Goal: Task Accomplishment & Management: Manage account settings

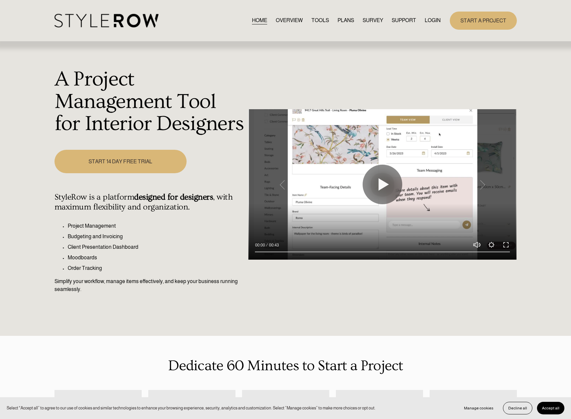
click at [429, 23] on link "LOGIN" at bounding box center [433, 20] width 16 height 9
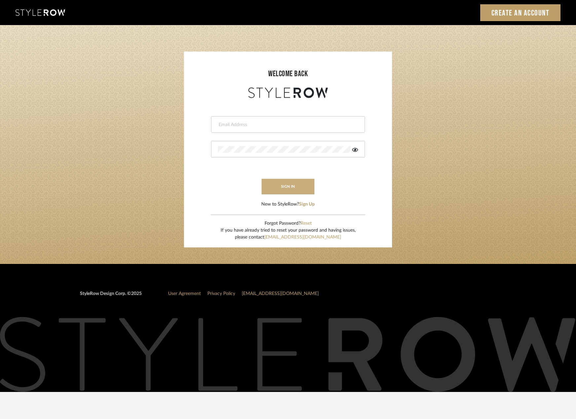
type input "madeleine@studiodb.com"
click at [302, 189] on button "sign in" at bounding box center [288, 187] width 53 height 16
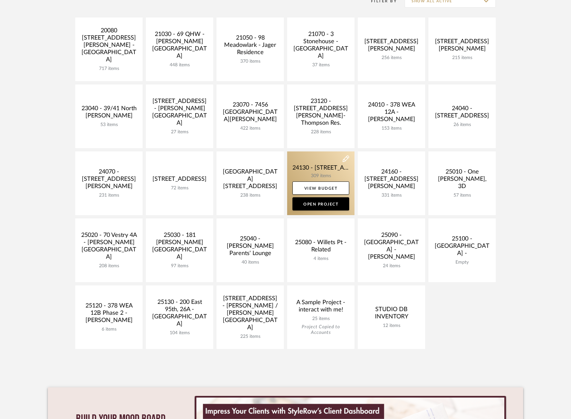
scroll to position [165, 0]
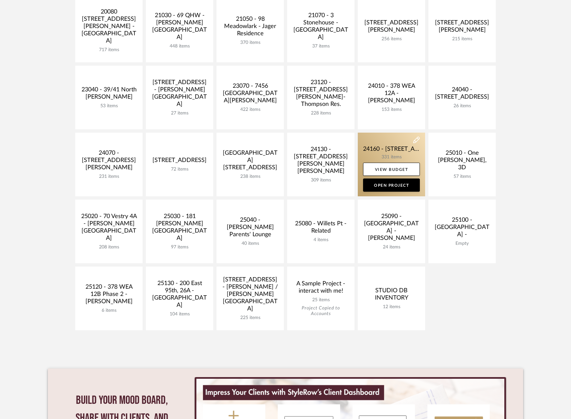
click at [382, 155] on link at bounding box center [391, 165] width 67 height 64
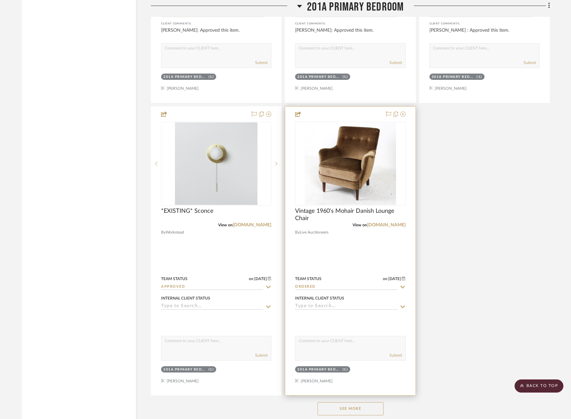
scroll to position [11693, 0]
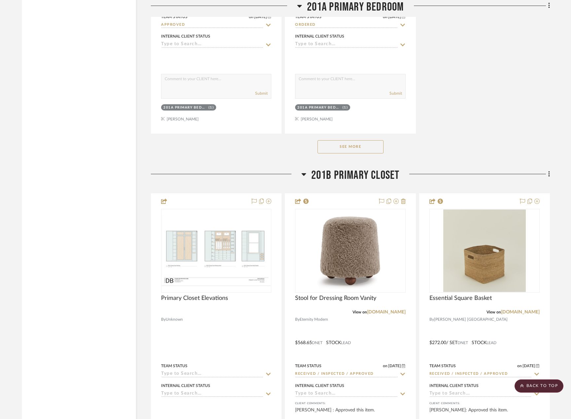
click at [323, 148] on button "See More" at bounding box center [351, 146] width 66 height 13
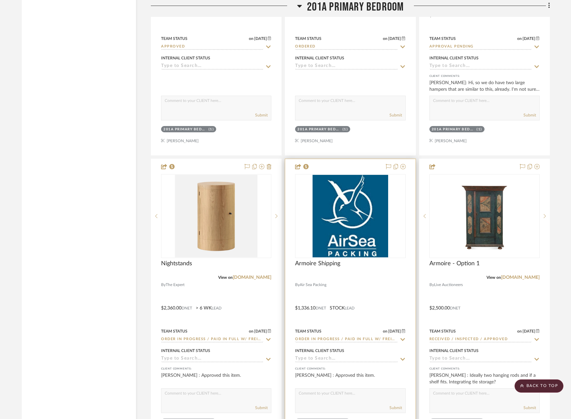
scroll to position [11660, 0]
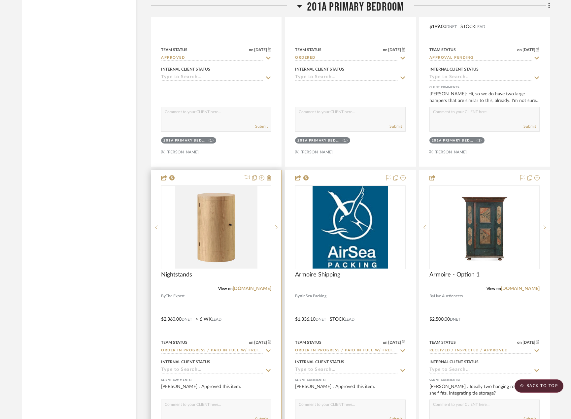
click at [227, 309] on div at bounding box center [216, 314] width 130 height 289
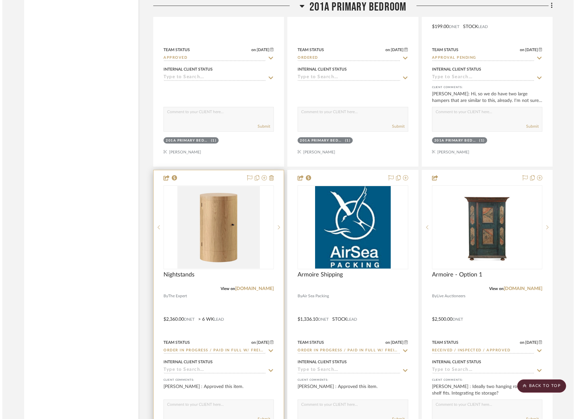
scroll to position [0, 0]
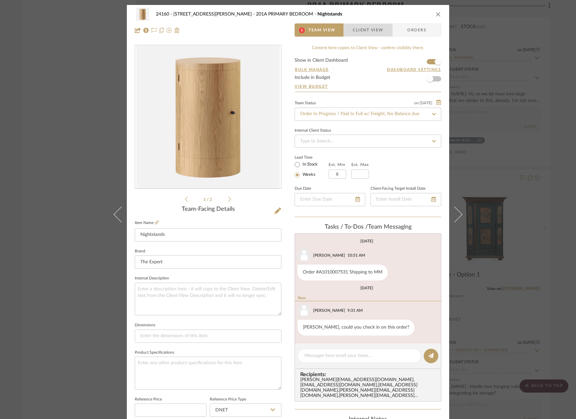
click at [348, 35] on span "button" at bounding box center [348, 29] width 9 height 13
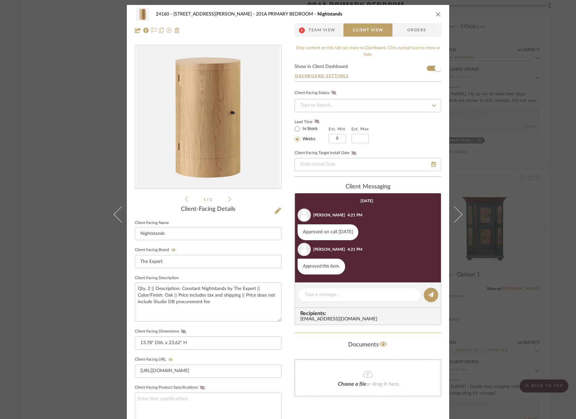
click at [319, 37] on div "24160 - 214 E 18th Street - Satow Elliot 201A PRIMARY BEDROOM Nightstands 1 Tea…" at bounding box center [288, 22] width 322 height 35
click at [324, 27] on span "Team View" at bounding box center [322, 29] width 27 height 13
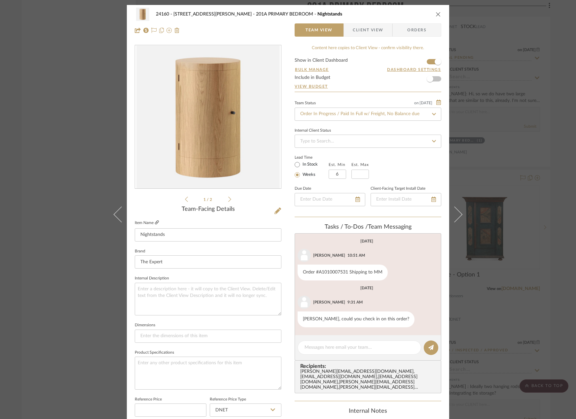
click at [155, 223] on icon at bounding box center [157, 223] width 4 height 4
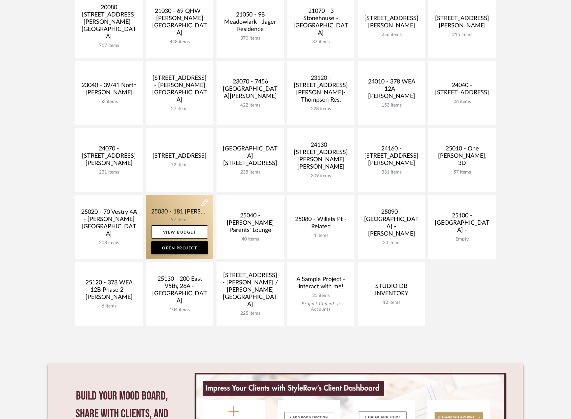
scroll to position [165, 0]
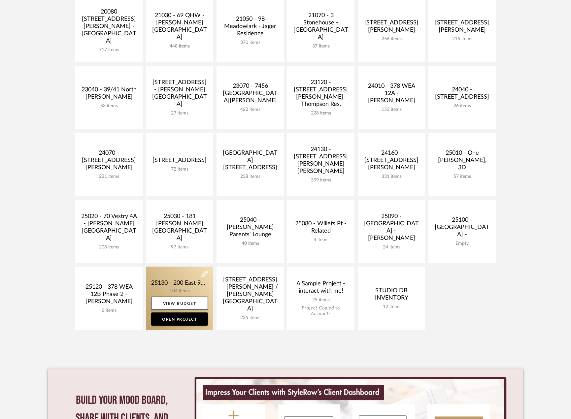
click at [179, 278] on link at bounding box center [179, 299] width 67 height 64
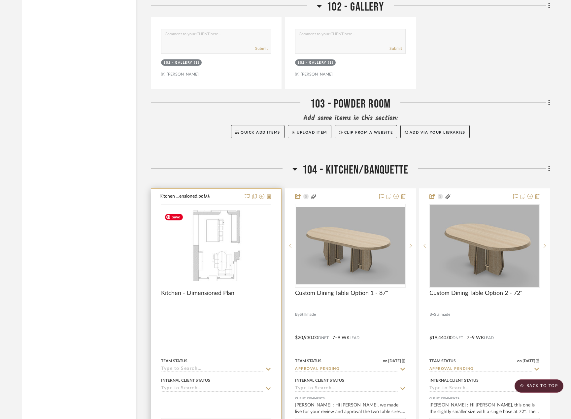
scroll to position [3336, 0]
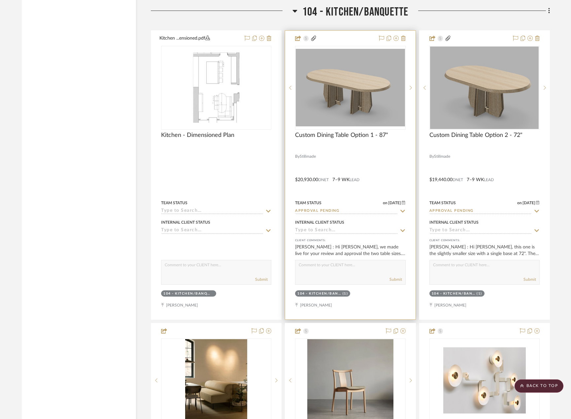
click at [346, 160] on div at bounding box center [350, 175] width 130 height 289
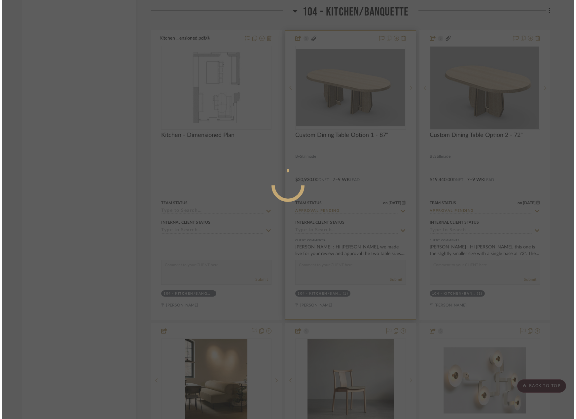
scroll to position [0, 0]
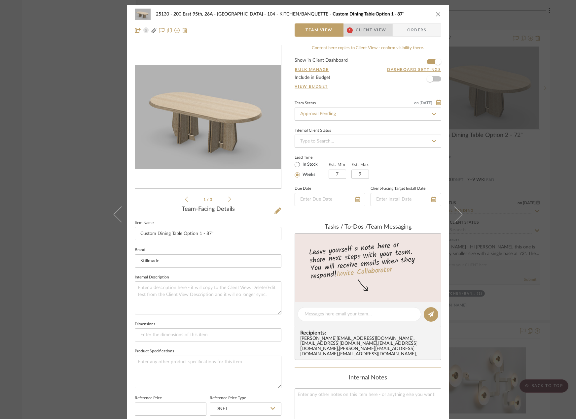
click at [352, 30] on span "1" at bounding box center [350, 29] width 12 height 13
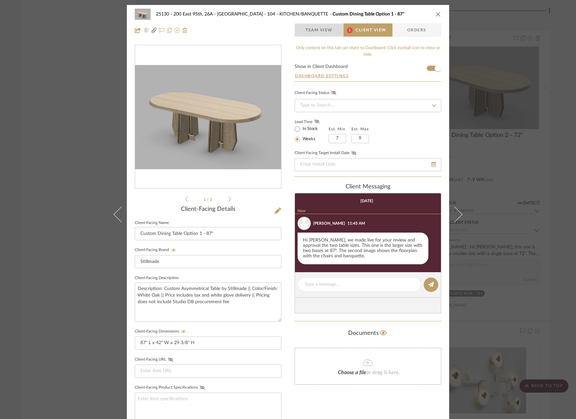
click at [306, 27] on span "Team View" at bounding box center [319, 29] width 27 height 13
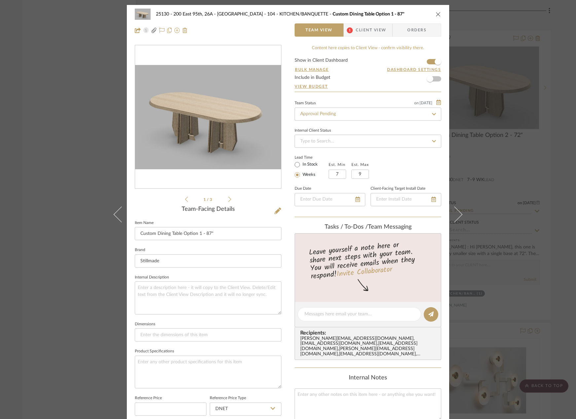
click at [538, 187] on div "25130 - 200 East 95th, 26A - Kosheleva 104 - KITCHEN/BANQUETTE Custom Dining Ta…" at bounding box center [288, 209] width 576 height 419
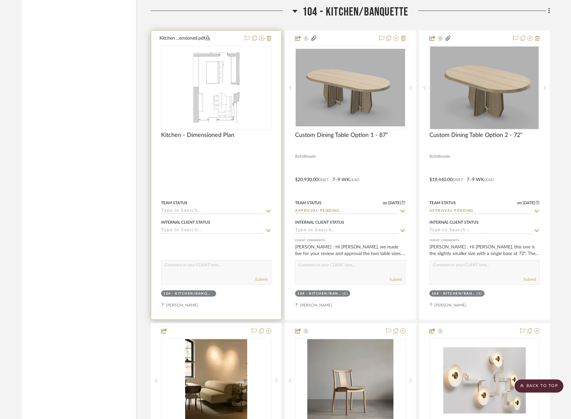
scroll to position [3237, 0]
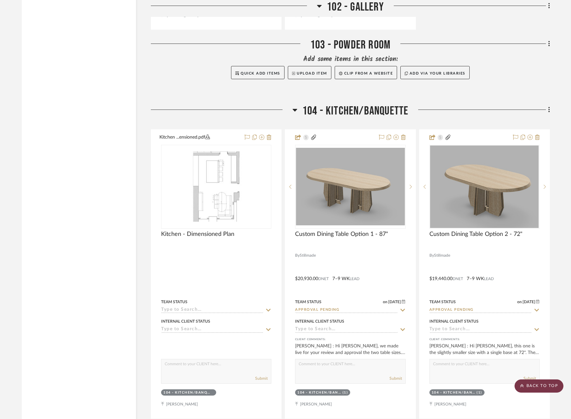
click at [523, 389] on scroll-to-top-button "BACK TO TOP" at bounding box center [539, 386] width 49 height 13
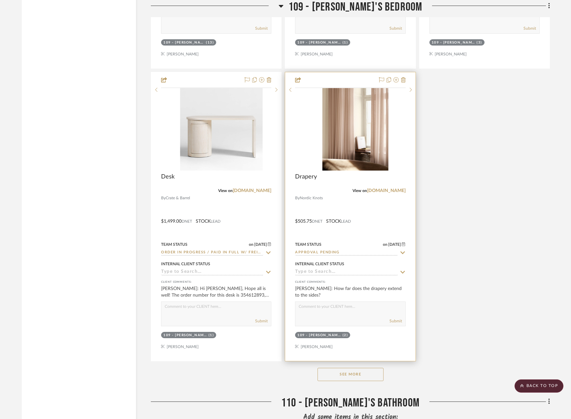
scroll to position [7168, 0]
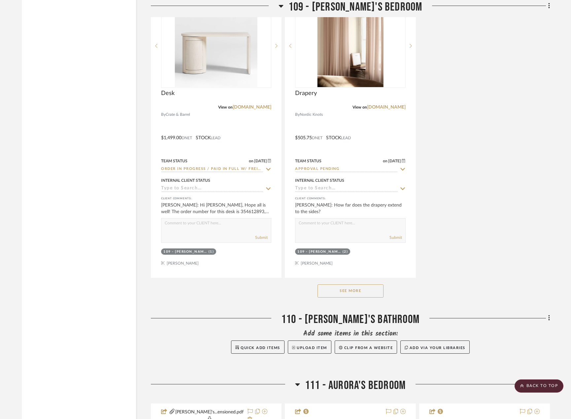
click at [343, 288] on button "See More" at bounding box center [351, 291] width 66 height 13
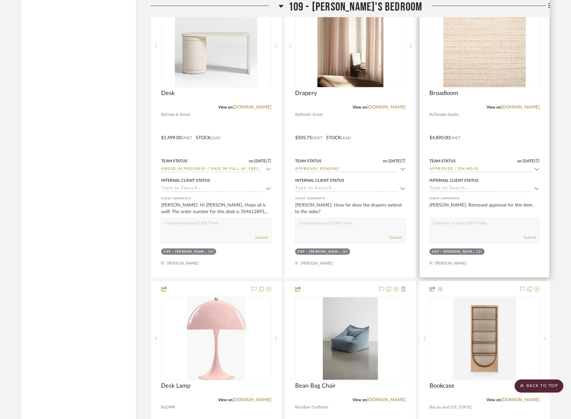
click at [512, 143] on div at bounding box center [485, 133] width 130 height 289
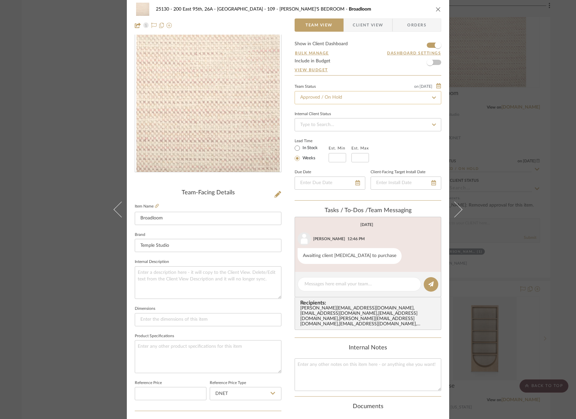
scroll to position [0, 0]
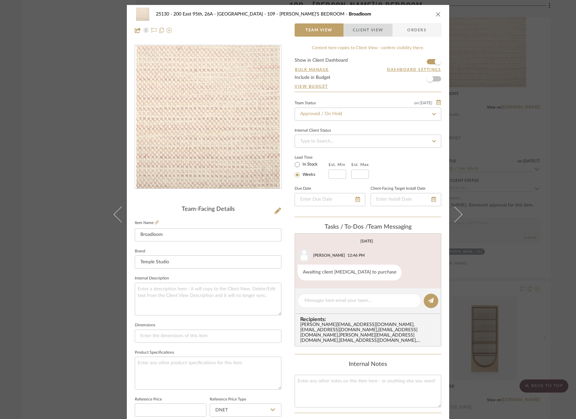
click at [348, 34] on span "button" at bounding box center [348, 29] width 9 height 13
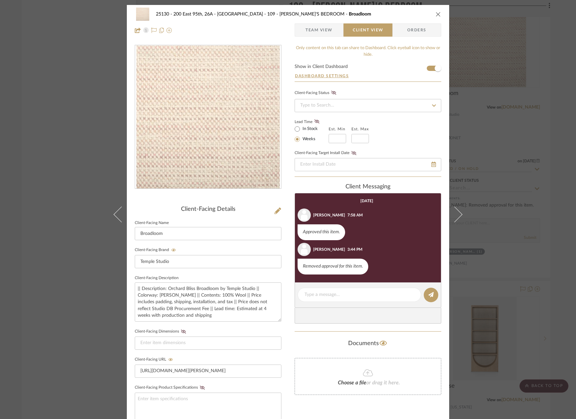
click at [315, 34] on span "Team View" at bounding box center [319, 29] width 27 height 13
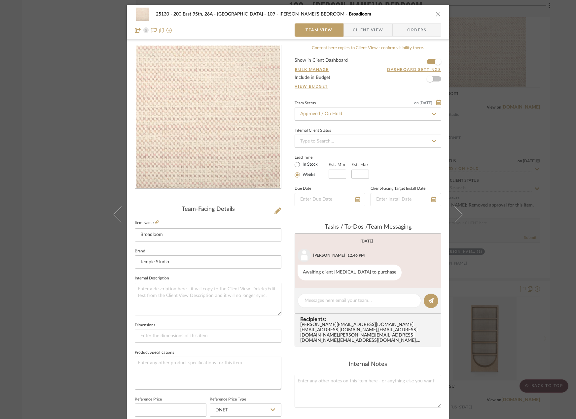
scroll to position [33, 0]
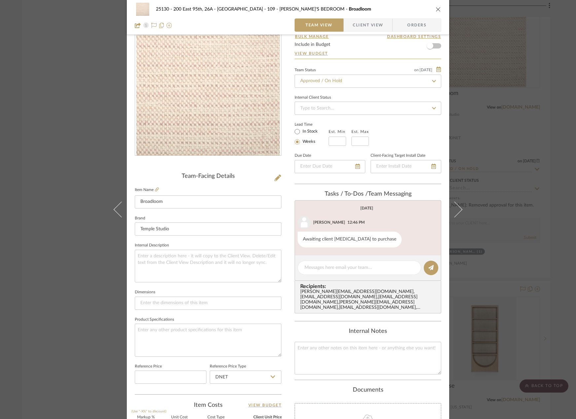
click at [363, 26] on span "Client View" at bounding box center [368, 24] width 30 height 13
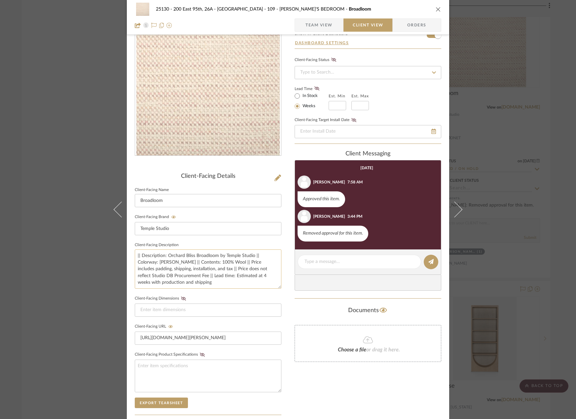
click at [139, 255] on textarea "|| Description: Orchard Bliss Broadloom by Temple Studio || Colorway: Berry || …" at bounding box center [208, 269] width 147 height 39
click at [140, 255] on textarea "|| Description: Orchard Bliss Broadloom by Temple Studio || Colorway: Berry || …" at bounding box center [208, 269] width 147 height 39
click at [219, 265] on textarea "Description: Orchard Bliss Broadloom by Temple Studio || Colorway: Berry || Con…" at bounding box center [208, 269] width 147 height 39
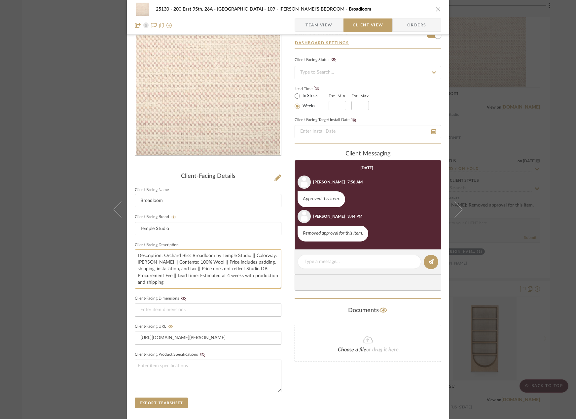
click at [219, 265] on textarea "Description: Orchard Bliss Broadloom by Temple Studio || Colorway: Berry || Con…" at bounding box center [208, 269] width 147 height 39
click at [211, 270] on textarea "Description: Orchard Bliss Broadloom by Temple Studio || Colorway: Berry || Con…" at bounding box center [208, 269] width 147 height 39
click at [210, 278] on textarea "Description: Orchard Bliss Broadloom by Temple Studio || Colorway: Berry || Con…" at bounding box center [208, 269] width 147 height 39
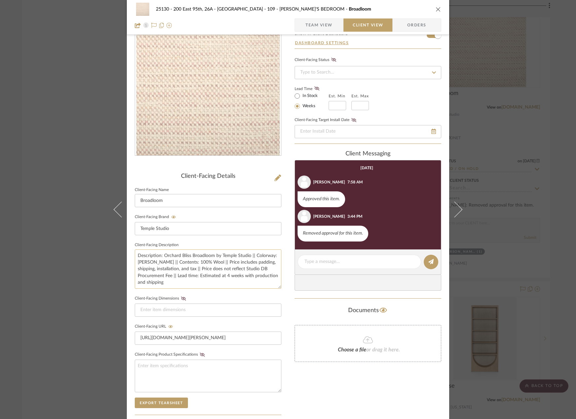
click at [182, 268] on textarea "Description: Orchard Bliss Broadloom by Temple Studio || Colorway: Berry || Con…" at bounding box center [208, 269] width 147 height 39
type textarea "Description: Orchard Bliss Broadloom by Temple Studio || Colorway: Berry || Con…"
click at [198, 310] on input at bounding box center [208, 310] width 147 height 13
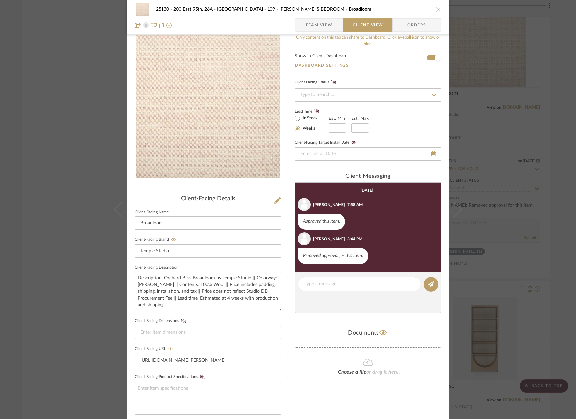
scroll to position [0, 0]
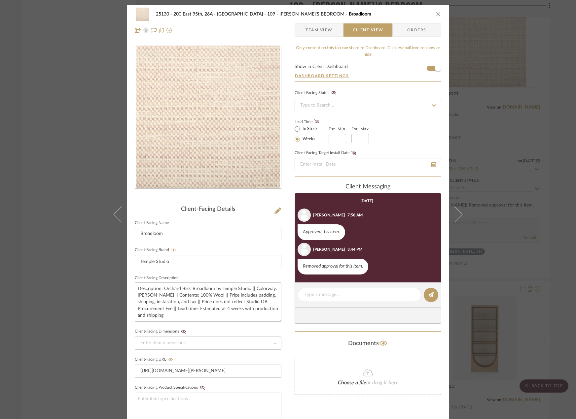
click at [337, 137] on input at bounding box center [338, 138] width 18 height 9
type input "4"
click at [310, 33] on span "Team View" at bounding box center [319, 29] width 27 height 13
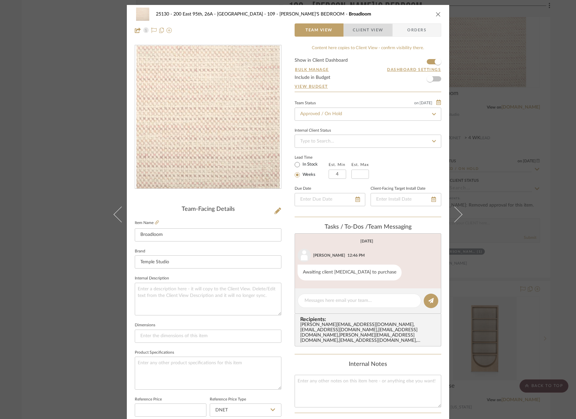
click at [349, 33] on span "button" at bounding box center [348, 29] width 9 height 13
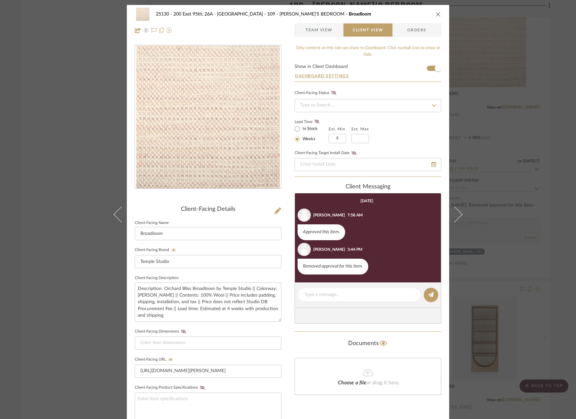
click at [512, 147] on div "25130 - 200 East 95th, 26A - Kosheleva 109 - ASTRID'S BEDROOM Broadloom Team Vi…" at bounding box center [288, 209] width 576 height 419
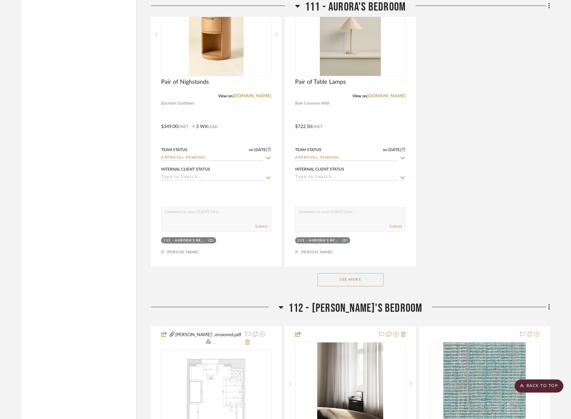
scroll to position [8786, 0]
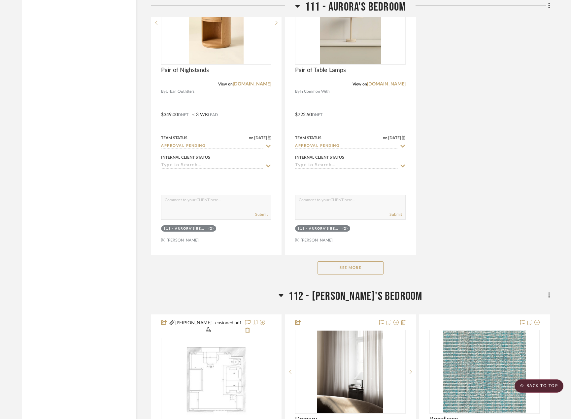
click at [360, 262] on button "See More" at bounding box center [351, 268] width 66 height 13
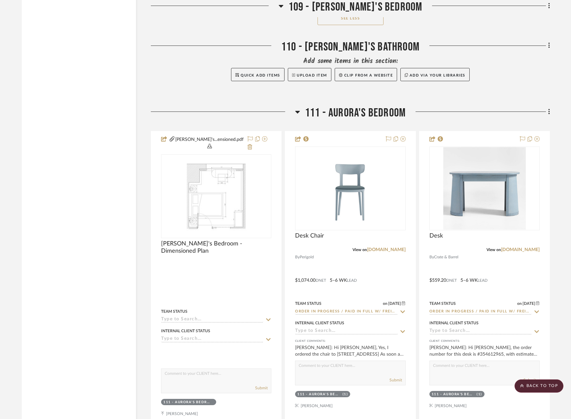
scroll to position [8258, 0]
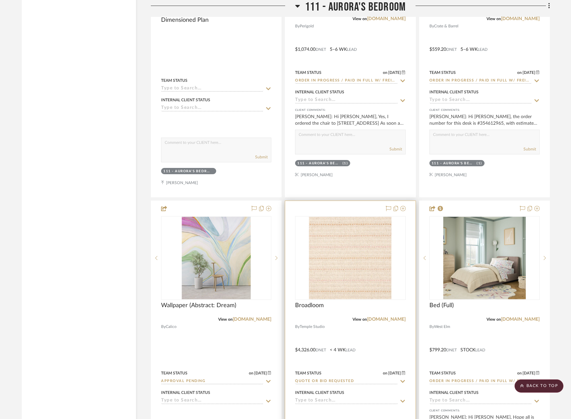
click at [363, 338] on div at bounding box center [350, 345] width 130 height 289
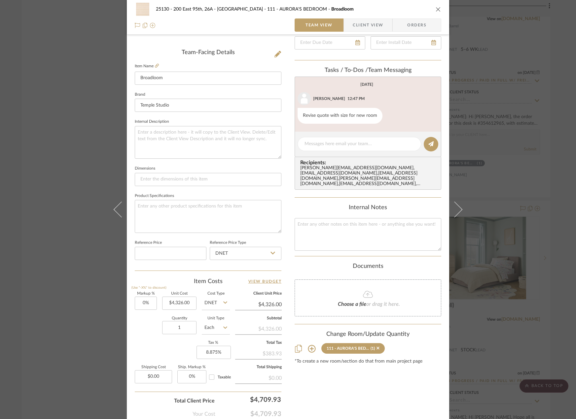
scroll to position [165, 0]
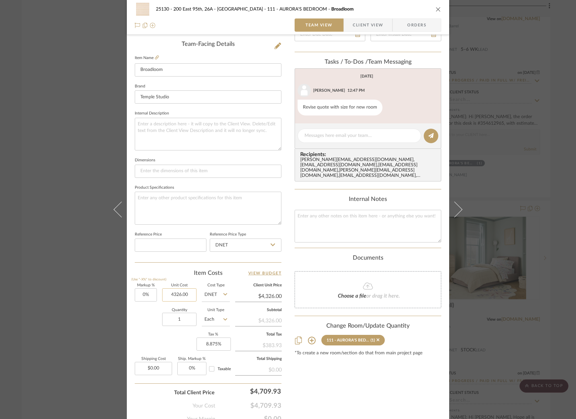
click at [172, 298] on input "4326.00" at bounding box center [179, 295] width 34 height 13
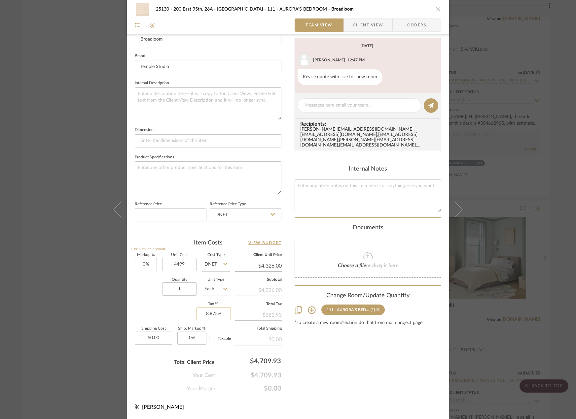
type input "$4,499.00"
type input "8.875"
click at [207, 314] on input "8.875" at bounding box center [214, 314] width 34 height 13
type input "$4,499.00"
type input "8.875%"
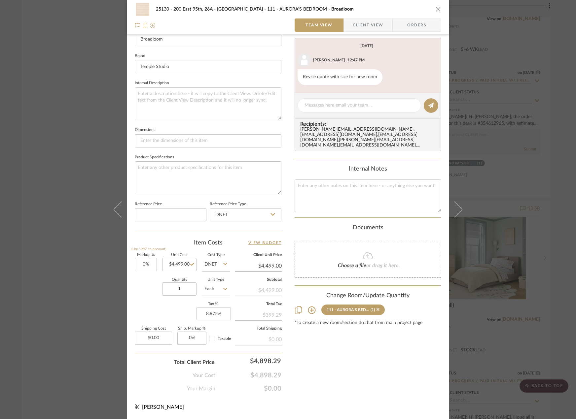
click at [326, 392] on div "Content here copies to Client View - confirm visibility there. Show in Client D…" at bounding box center [368, 121] width 147 height 544
click at [211, 340] on input "Taxable" at bounding box center [211, 339] width 11 height 11
checkbox input "true"
click at [211, 340] on input "Taxable" at bounding box center [211, 339] width 11 height 11
checkbox input "false"
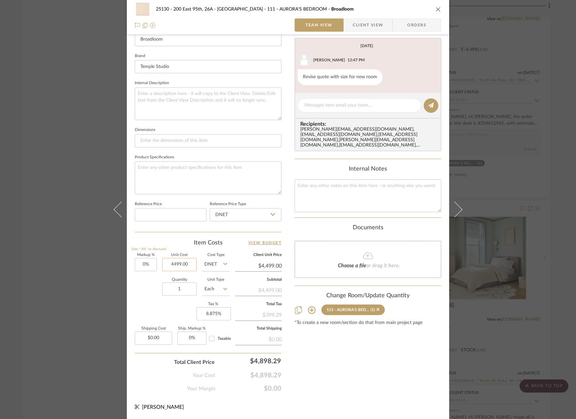
click at [185, 262] on input "4499.00" at bounding box center [179, 264] width 34 height 13
click at [185, 266] on input "4499.00" at bounding box center [179, 264] width 34 height 13
type input "$4,499.09"
click at [357, 386] on div "Content here copies to Client View - confirm visibility there. Show in Client D…" at bounding box center [368, 121] width 147 height 544
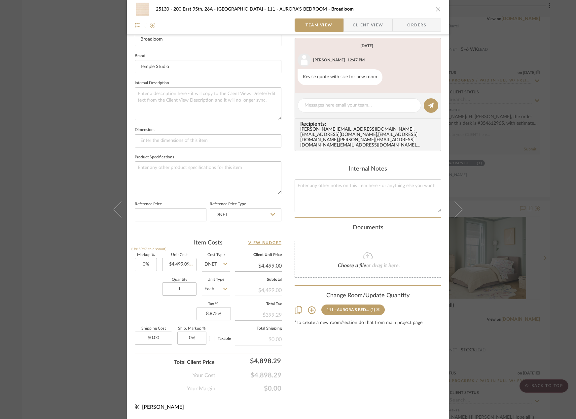
type input "$4,499.09"
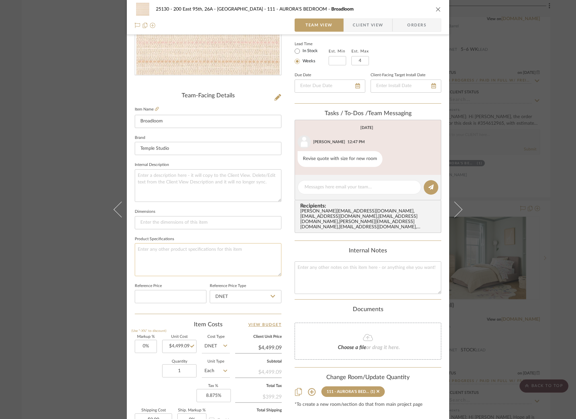
scroll to position [0, 0]
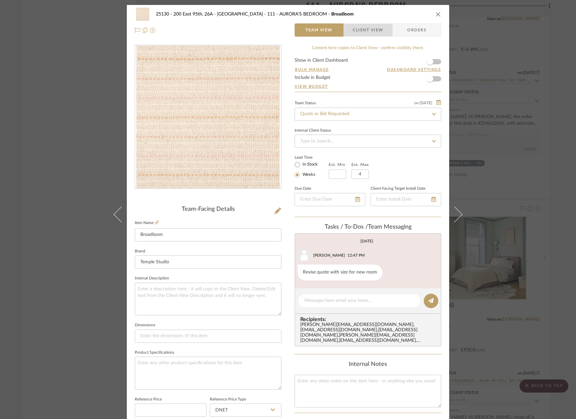
click at [356, 28] on span "Client View" at bounding box center [368, 29] width 30 height 13
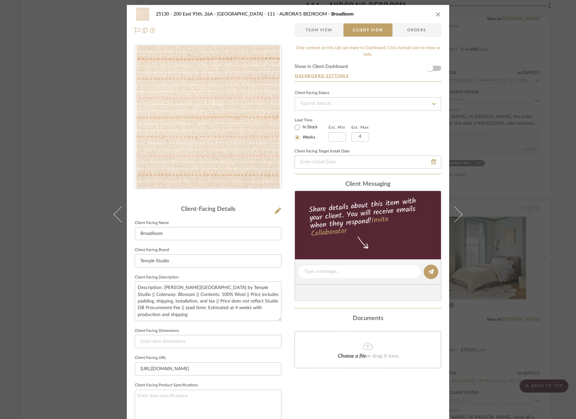
click at [319, 32] on span "Team View" at bounding box center [319, 29] width 27 height 13
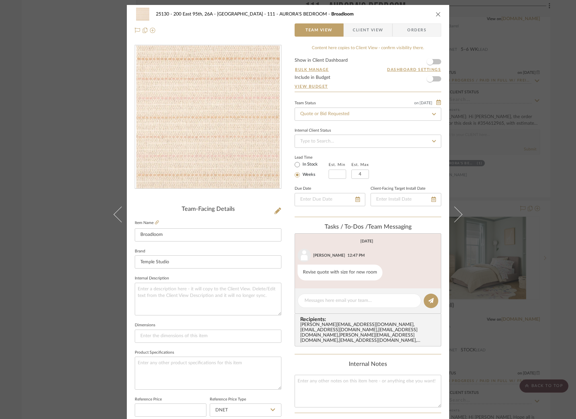
click at [348, 292] on editor-of-message at bounding box center [368, 301] width 147 height 25
click at [343, 302] on textarea at bounding box center [360, 301] width 110 height 7
type textarea "Q"
type textarea "Pricing for new size reflected"
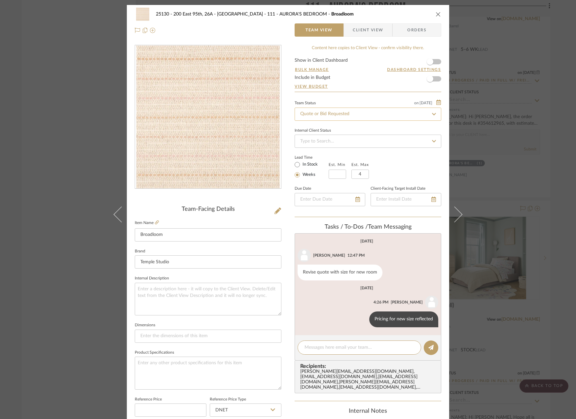
click at [323, 117] on input "Quote or Bid Requested" at bounding box center [368, 114] width 147 height 13
click at [435, 116] on fa-icon at bounding box center [434, 114] width 10 height 8
type input "[DATE]"
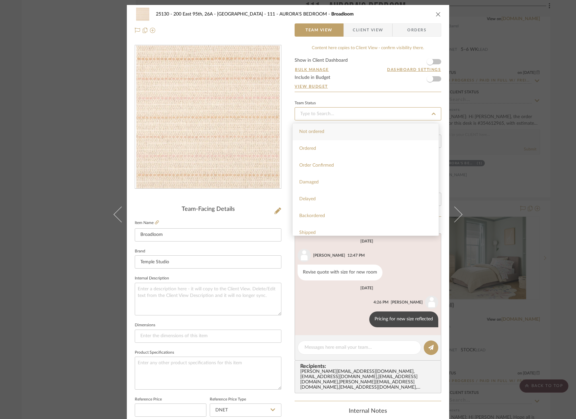
type input "[DATE]"
type input "p"
click at [361, 198] on div "Pending Sr. Designer Approval" at bounding box center [366, 199] width 146 height 17
type input "[DATE]"
type input "Pending Sr. Designer Approval"
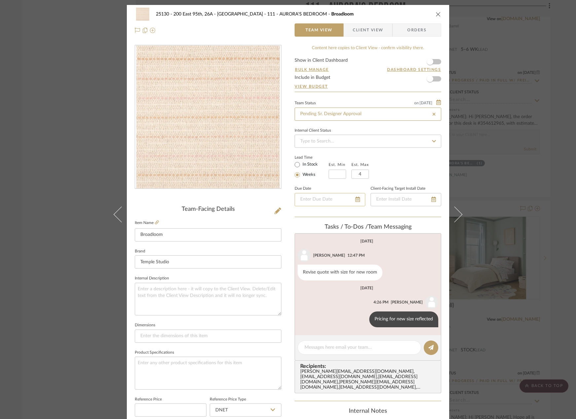
type input "Pending Sr. Designer Approval"
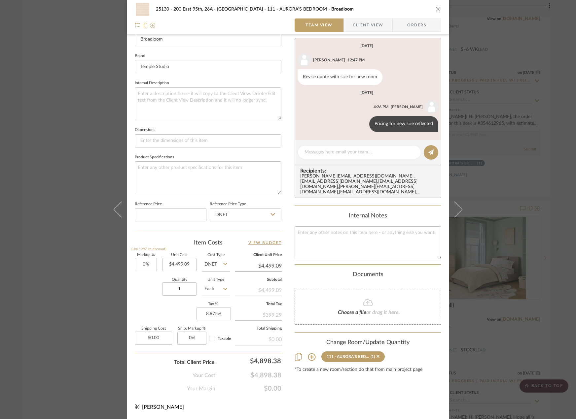
click at [360, 21] on span "Client View" at bounding box center [368, 24] width 30 height 13
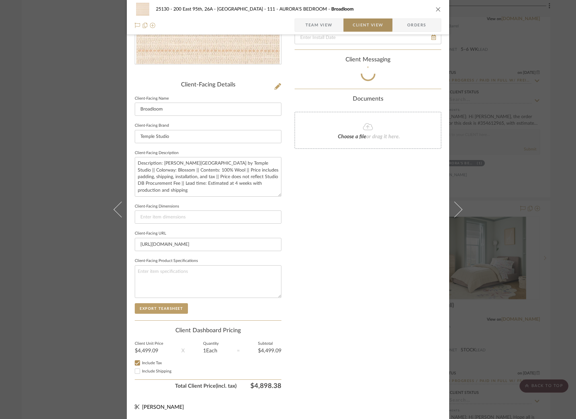
scroll to position [125, 0]
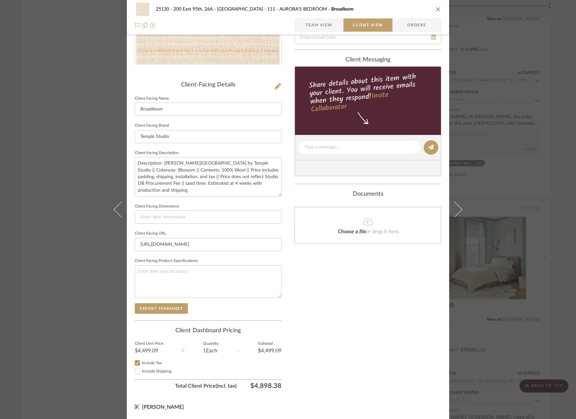
click at [329, 307] on div "Only content on this tab can share to Dashboard. Click eyeball icon to show or …" at bounding box center [368, 156] width 147 height 473
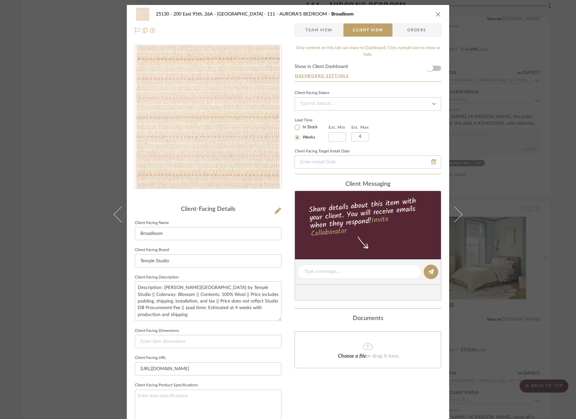
click at [543, 185] on div "25130 - 200 East 95th, 26A - Kosheleva 111 - AURORA'S BEDROOM Broadloom Team Vi…" at bounding box center [288, 209] width 576 height 419
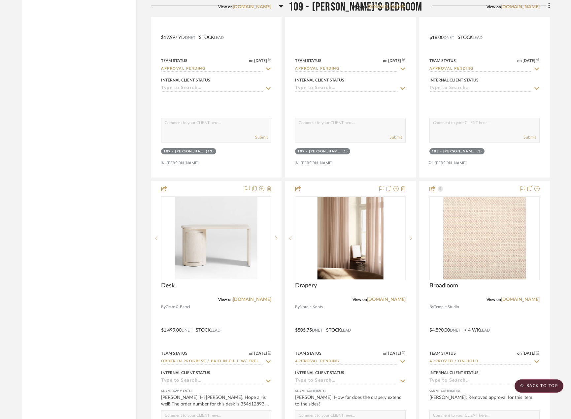
scroll to position [6903, 0]
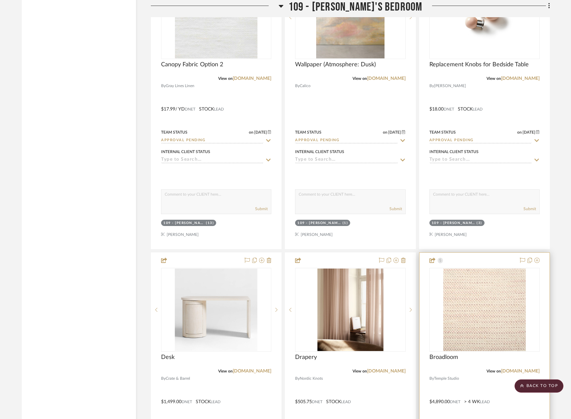
click at [465, 369] on div "View on templestudiony.com" at bounding box center [485, 372] width 110 height 6
click at [451, 354] on span "Broadloom" at bounding box center [444, 357] width 29 height 7
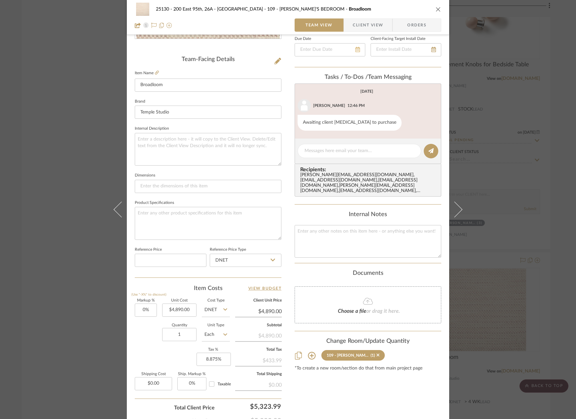
scroll to position [96, 0]
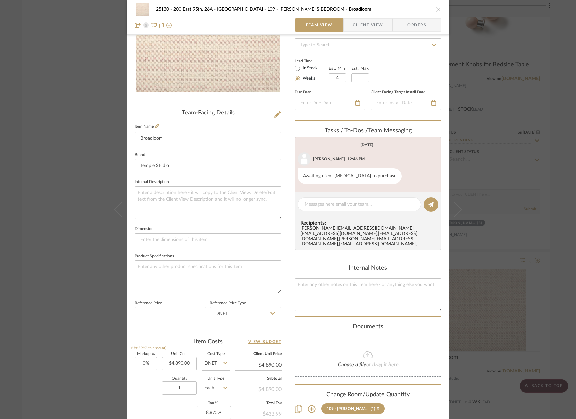
click at [358, 71] on fieldset "Est. Max" at bounding box center [360, 73] width 18 height 18
click at [357, 74] on input at bounding box center [360, 77] width 18 height 9
type input "4"
click at [336, 79] on input "4" at bounding box center [338, 77] width 18 height 9
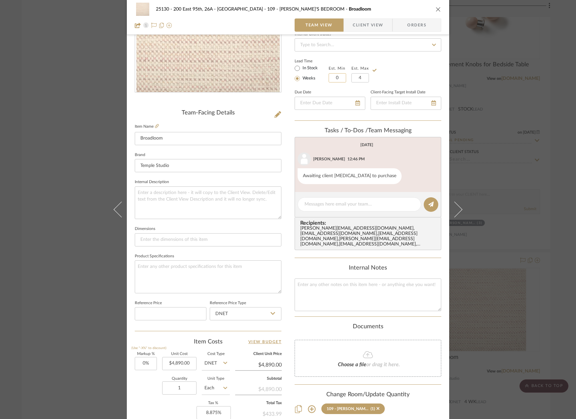
type input "0"
click at [484, 113] on div "25130 - 200 East 95th, 26A - Kosheleva 109 - ASTRID'S BEDROOM Broadloom Team Vi…" at bounding box center [288, 209] width 576 height 419
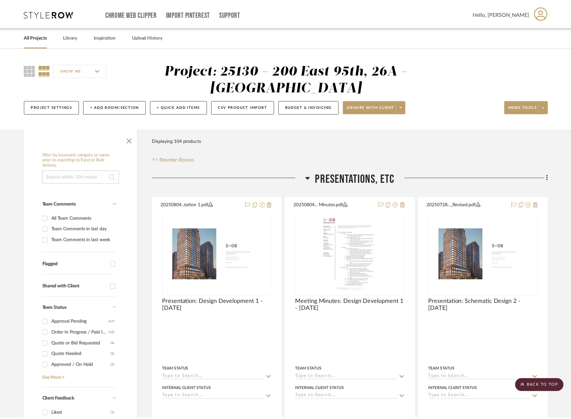
scroll to position [6903, 0]
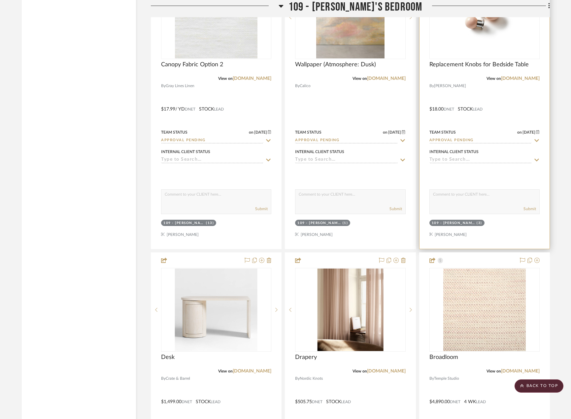
click at [480, 118] on div at bounding box center [485, 104] width 130 height 289
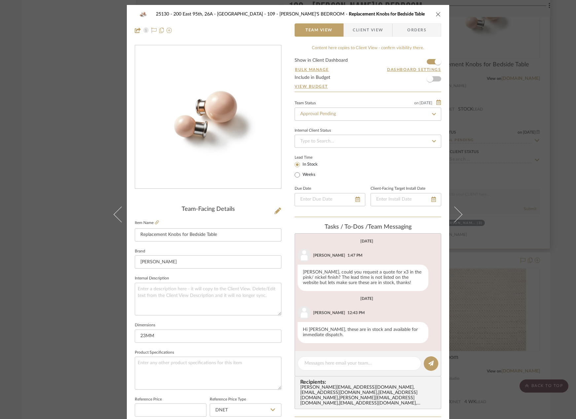
drag, startPoint x: 552, startPoint y: 119, endPoint x: 544, endPoint y: 112, distance: 10.8
click at [551, 118] on div "25130 - 200 East 95th, 26A - Kosheleva 109 - ASTRID'S BEDROOM Replacement Knobs…" at bounding box center [288, 209] width 576 height 419
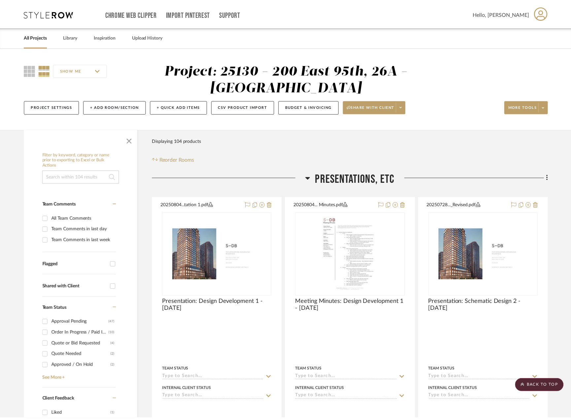
scroll to position [6903, 0]
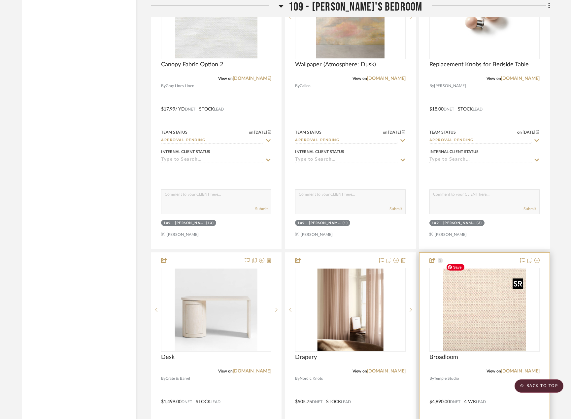
click at [481, 306] on img "0" at bounding box center [485, 310] width 83 height 83
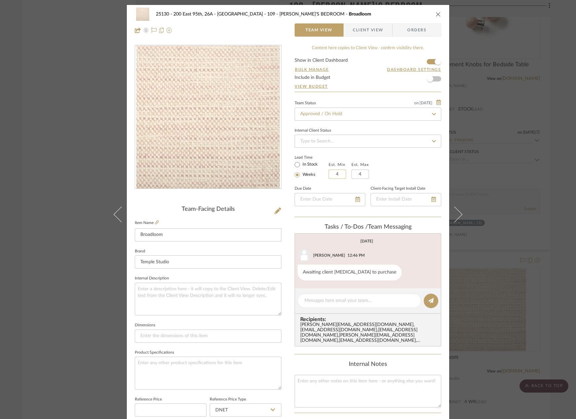
click at [334, 172] on input "4" at bounding box center [338, 174] width 18 height 9
click at [391, 170] on div "Lead Time In Stock Weeks Est. Min Est. Max 4" at bounding box center [368, 166] width 147 height 26
click at [533, 189] on div "25130 - 200 East 95th, 26A - Kosheleva 109 - ASTRID'S BEDROOM Broadloom Team Vi…" at bounding box center [288, 209] width 576 height 419
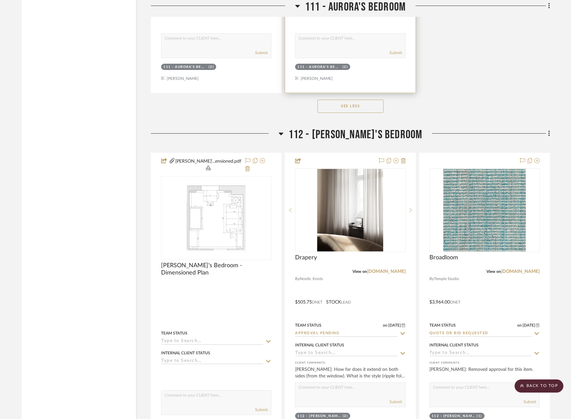
scroll to position [9381, 0]
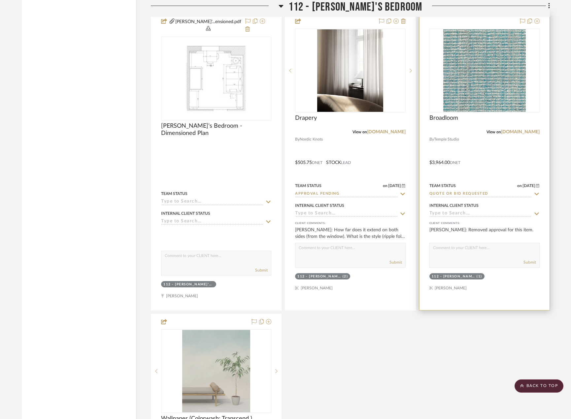
click at [475, 146] on div at bounding box center [485, 162] width 130 height 297
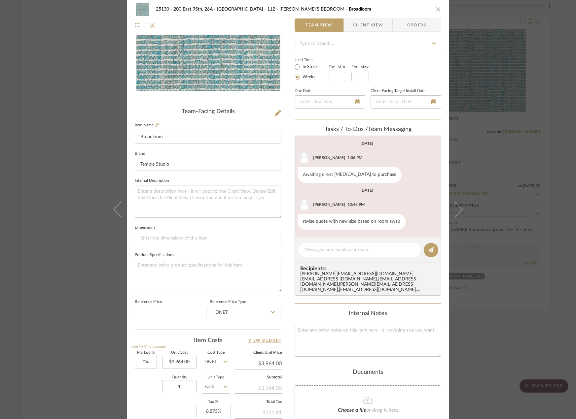
scroll to position [165, 0]
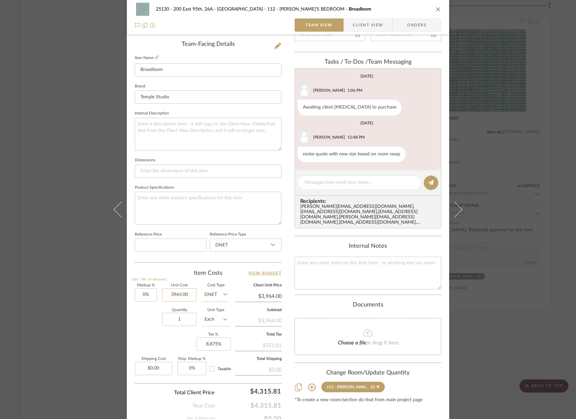
click at [189, 294] on input "3964.00" at bounding box center [179, 295] width 34 height 13
click at [185, 297] on input "3964.00" at bounding box center [179, 295] width 34 height 13
type input "$3,840.00"
type input "0"
click at [187, 369] on input "0" at bounding box center [191, 368] width 29 height 13
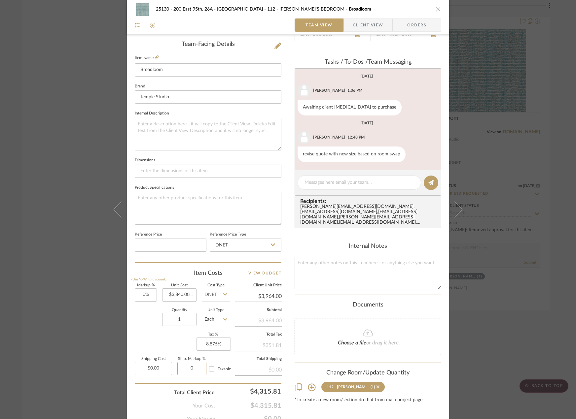
type input "$3,840.00"
type input "0%"
click at [356, 187] on div at bounding box center [360, 183] width 124 height 14
click at [359, 184] on textarea at bounding box center [360, 182] width 110 height 7
type textarea "Pricing for new size reflected"
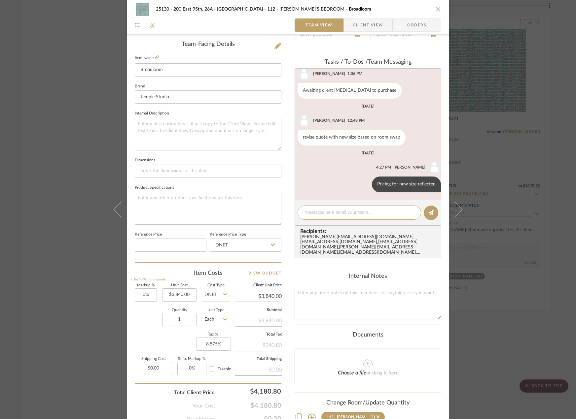
scroll to position [0, 0]
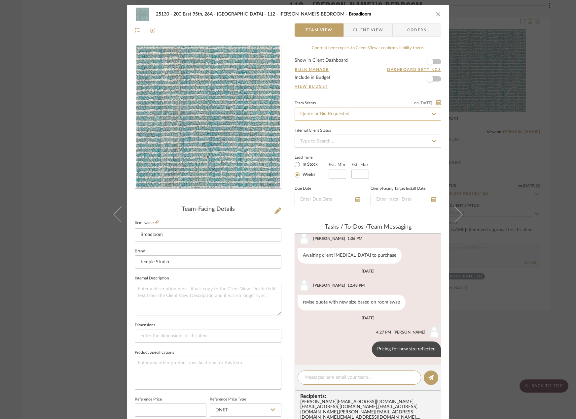
click at [370, 111] on input "Quote or Bid Requested" at bounding box center [368, 114] width 147 height 13
click at [436, 111] on fa-icon at bounding box center [434, 114] width 10 height 8
type input "[DATE]"
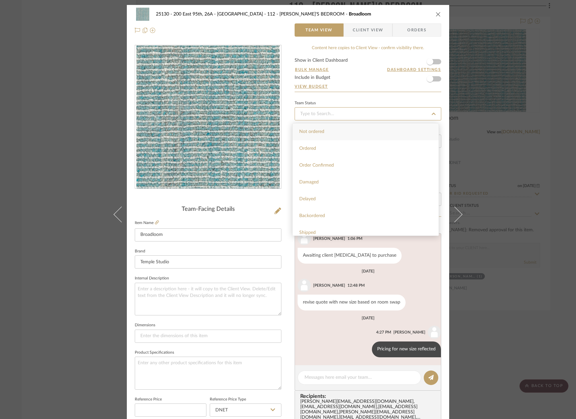
type input "[DATE]"
type input "pen"
click at [380, 129] on div "Pending Sr. Designer Approval" at bounding box center [366, 132] width 146 height 17
type input "[DATE]"
type input "Pending Sr. Designer Approval"
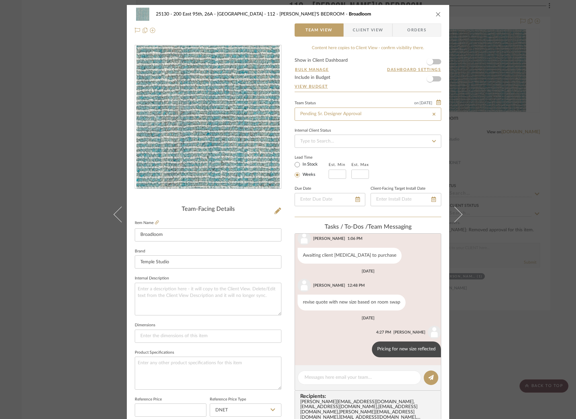
type input "Pending Sr. Designer Approval"
click at [541, 171] on div "25130 - 200 East 95th, 26A - Kosheleva 112 - ELEANOR'S BEDROOM Broadloom Team V…" at bounding box center [288, 209] width 576 height 419
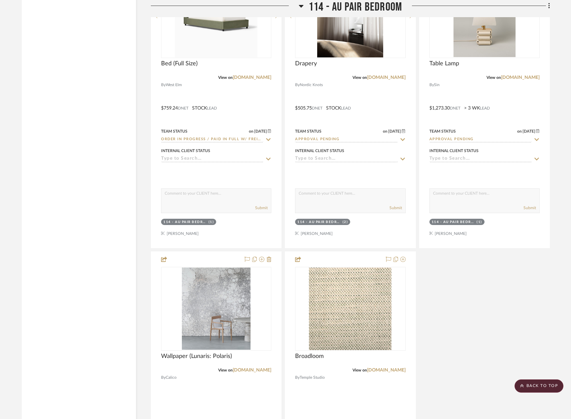
scroll to position [10537, 0]
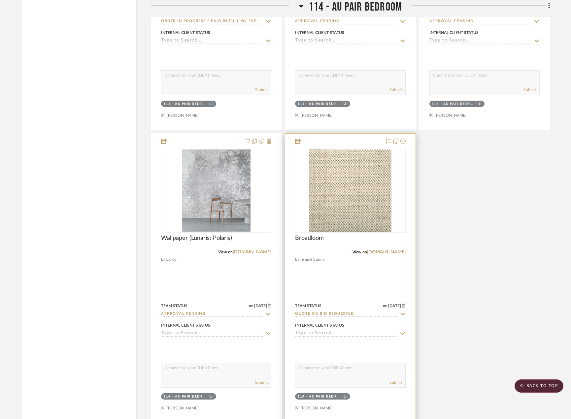
click at [362, 244] on div at bounding box center [350, 278] width 130 height 289
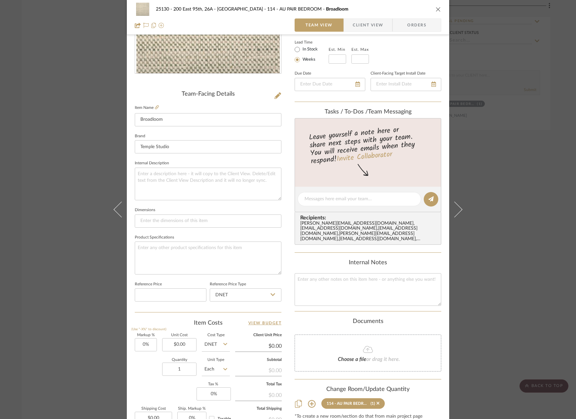
scroll to position [165, 0]
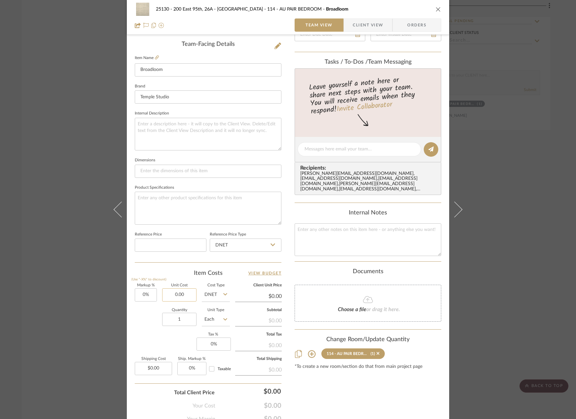
click at [186, 298] on input "0.00" at bounding box center [179, 295] width 34 height 13
type input "$4,856.00"
type input "0"
click at [222, 344] on input "0" at bounding box center [214, 344] width 34 height 13
type input "$4,856.00"
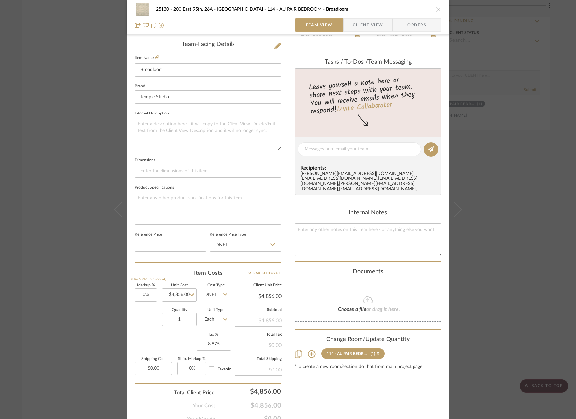
type input "8.875%"
click at [177, 337] on div "Markup % (Use "-X%" to discount) 0% Unit Cost $4,856.00 Cost Type DNET Client U…" at bounding box center [208, 332] width 147 height 96
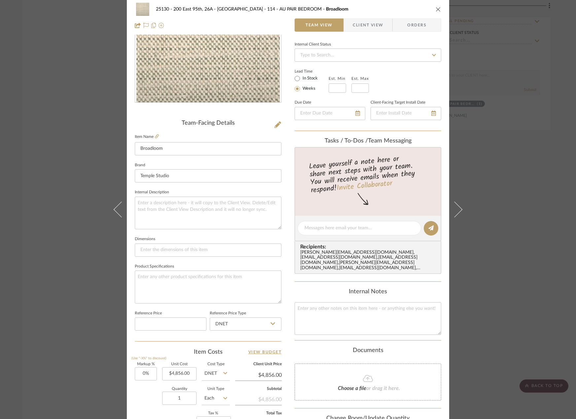
scroll to position [0, 0]
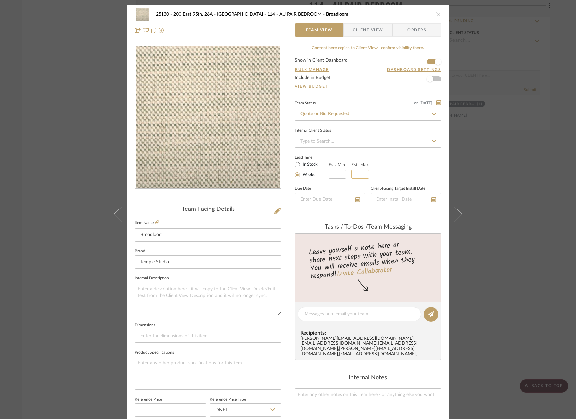
click at [357, 172] on input "text" at bounding box center [360, 174] width 18 height 9
type input "4"
click at [333, 177] on input at bounding box center [338, 174] width 18 height 9
type input "4"
click at [359, 180] on div "Team Status on 8/12/2025 8/12/2025 Quote or Bid Requested Internal Client Statu…" at bounding box center [368, 158] width 147 height 119
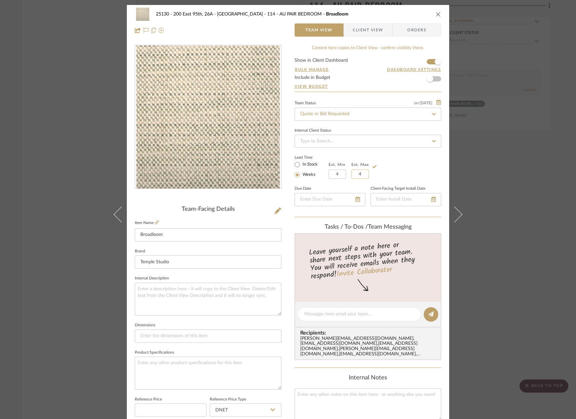
click at [359, 177] on input "4" at bounding box center [360, 174] width 18 height 9
type input "6"
click at [396, 169] on div "Lead Time In Stock Weeks Est. Min 4 Est. Max 6" at bounding box center [368, 166] width 147 height 26
click at [400, 116] on input "Quote or Bid Requested" at bounding box center [368, 114] width 147 height 13
click at [437, 116] on input "Quote or Bid Requested" at bounding box center [368, 114] width 147 height 13
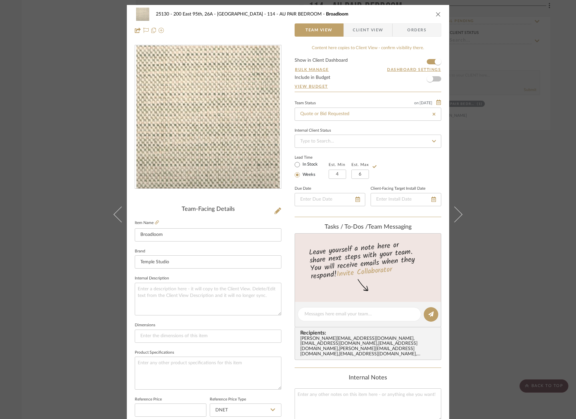
click at [433, 115] on icon at bounding box center [434, 114] width 6 height 5
type input "[DATE]"
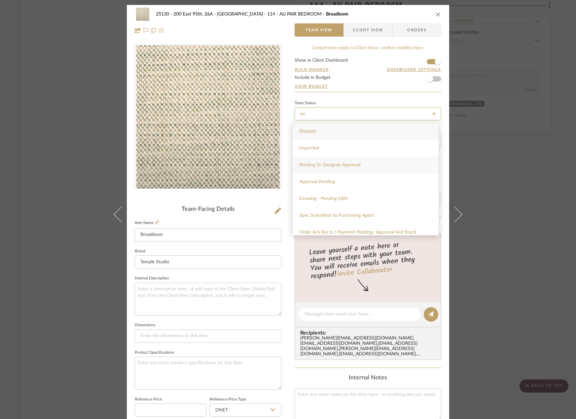
type input "pe"
click at [368, 169] on div "Pending Sr. Designer Approval" at bounding box center [366, 165] width 146 height 17
type input "[DATE]"
type input "Pending Sr. Designer Approval"
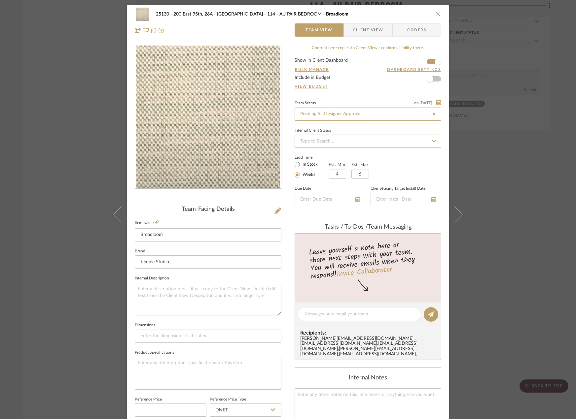
type input "Pending Sr. Designer Approval"
click at [89, 175] on div "25130 - 200 East 95th, 26A - Kosheleva 114 - AU PAIR BEDROOM Broadloom Team Vie…" at bounding box center [288, 209] width 576 height 419
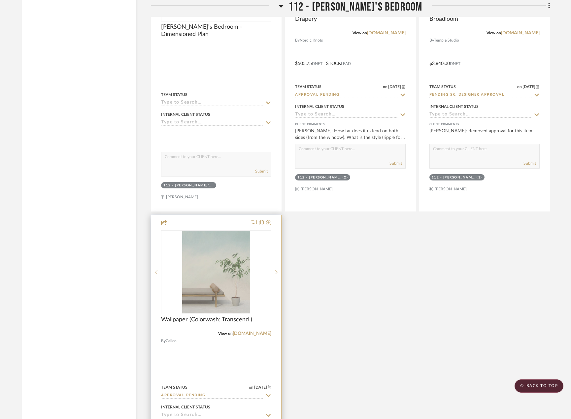
scroll to position [9282, 0]
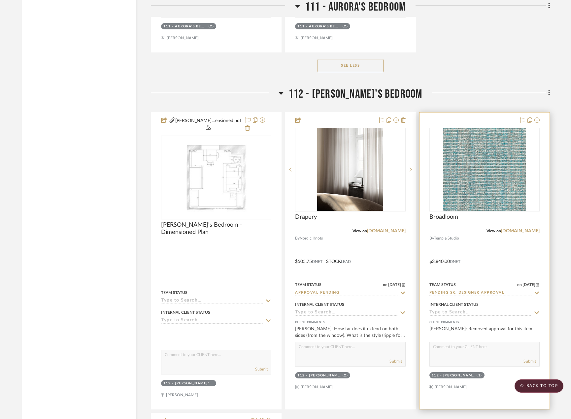
click at [493, 228] on div at bounding box center [485, 261] width 130 height 297
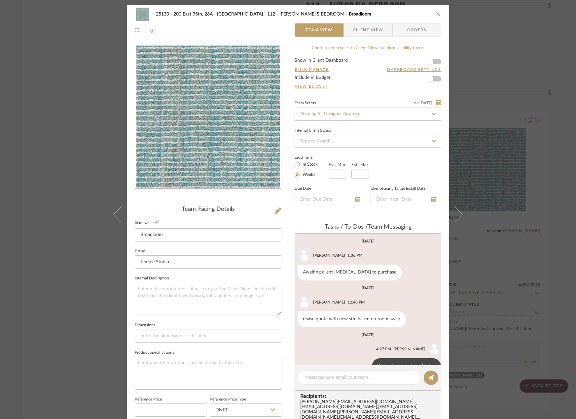
scroll to position [17, 0]
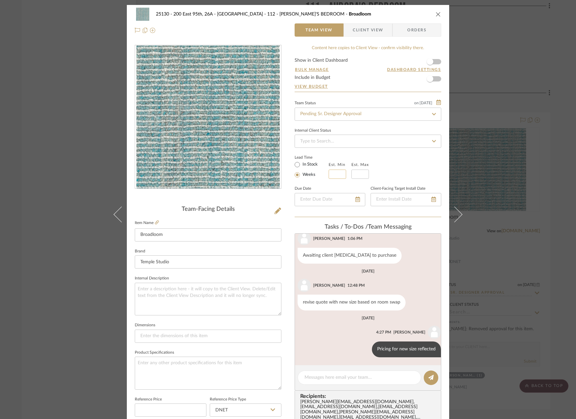
click at [337, 174] on input at bounding box center [338, 174] width 18 height 9
type input "4"
click at [358, 175] on input at bounding box center [360, 174] width 18 height 9
type input "5"
click at [392, 171] on div "Lead Time In Stock Weeks Est. Min 4 Est. Max 5" at bounding box center [368, 166] width 147 height 26
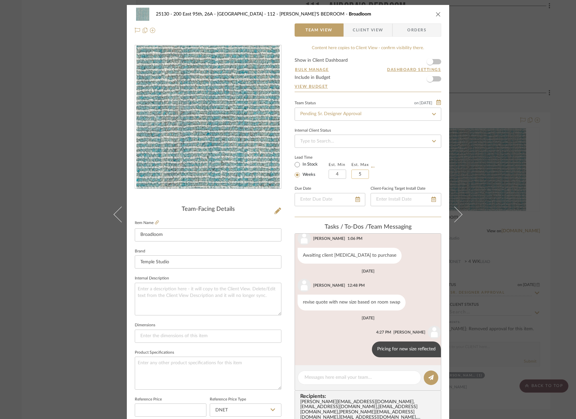
click at [356, 175] on input "5" at bounding box center [360, 174] width 18 height 9
type input "6"
click at [420, 165] on div "Lead Time In Stock Weeks Est. Min 4 Est. Max 6" at bounding box center [368, 166] width 147 height 26
click at [516, 174] on div "25130 - 200 East 95th, 26A - Kosheleva 112 - ELEANOR'S BEDROOM Broadloom Team V…" at bounding box center [288, 209] width 576 height 419
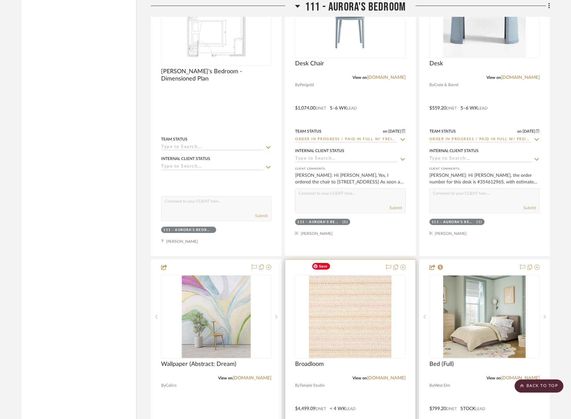
scroll to position [8258, 0]
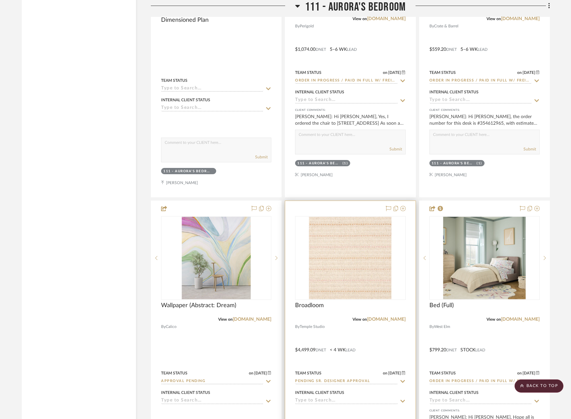
click at [353, 326] on div at bounding box center [350, 345] width 130 height 289
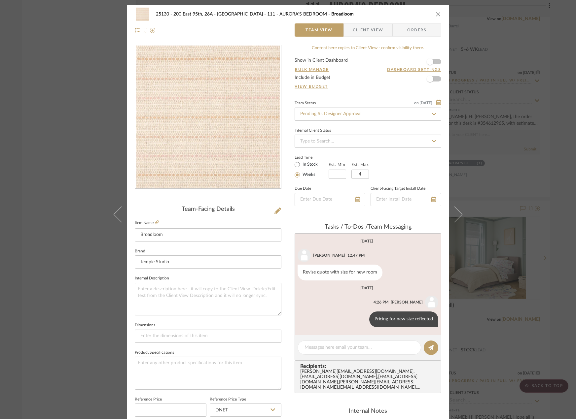
click at [343, 169] on fieldset "Est. Min" at bounding box center [338, 170] width 18 height 18
click at [335, 174] on input at bounding box center [338, 174] width 18 height 9
type input "4"
click at [351, 172] on input "4" at bounding box center [360, 174] width 18 height 9
type input "5"
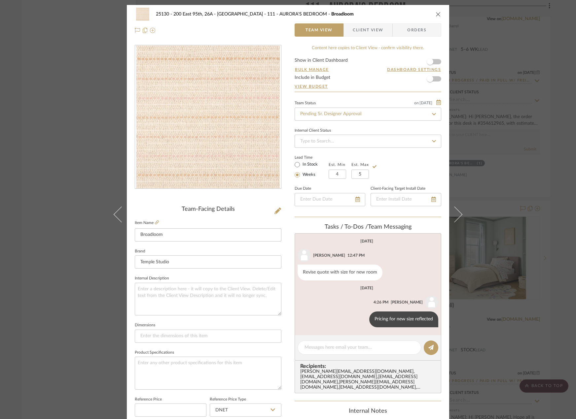
click at [389, 163] on div "Lead Time In Stock Weeks Est. Min 4 Est. Max 5" at bounding box center [368, 166] width 147 height 26
click at [357, 172] on input "5" at bounding box center [360, 174] width 18 height 9
type input "6"
click at [396, 170] on div "Lead Time In Stock Weeks Est. Min 4 Est. Max 6" at bounding box center [368, 166] width 147 height 26
click at [489, 156] on div "25130 - 200 East 95th, 26A - Kosheleva 111 - AURORA'S BEDROOM Broadloom Team Vi…" at bounding box center [288, 209] width 576 height 419
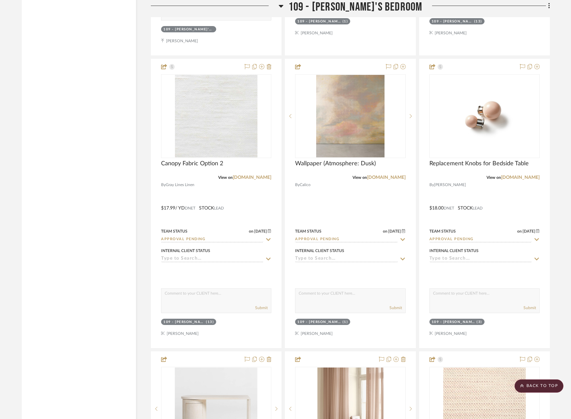
scroll to position [7036, 0]
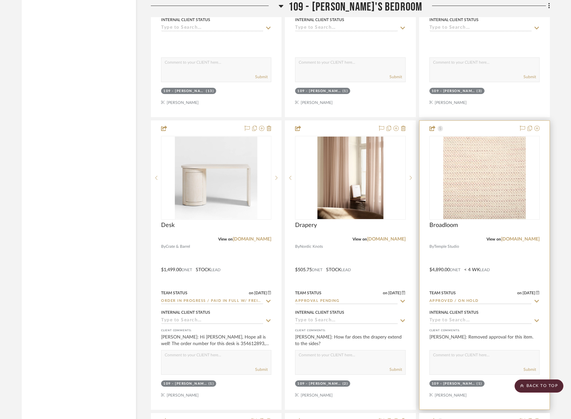
click at [444, 245] on div at bounding box center [485, 265] width 130 height 289
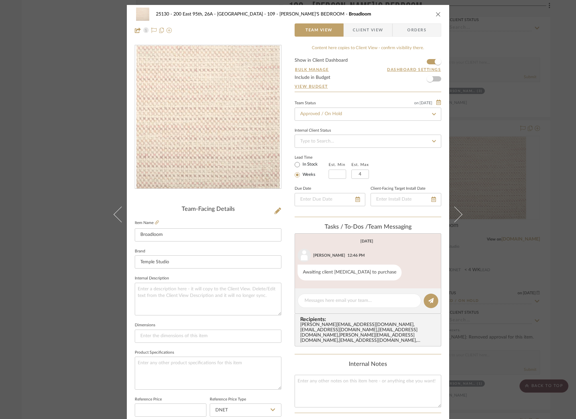
click at [515, 203] on div "25130 - 200 East 95th, 26A - Kosheleva 109 - ASTRID'S BEDROOM Broadloom Team Vi…" at bounding box center [288, 209] width 576 height 419
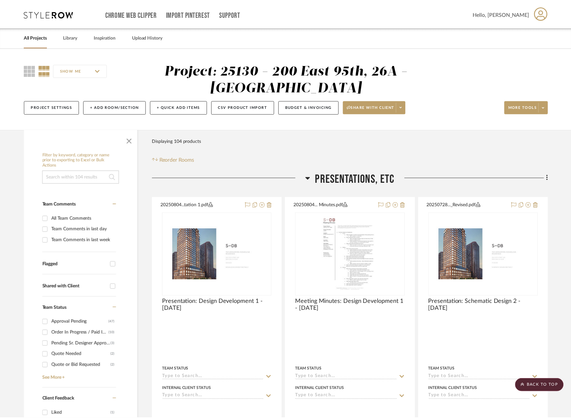
scroll to position [7036, 0]
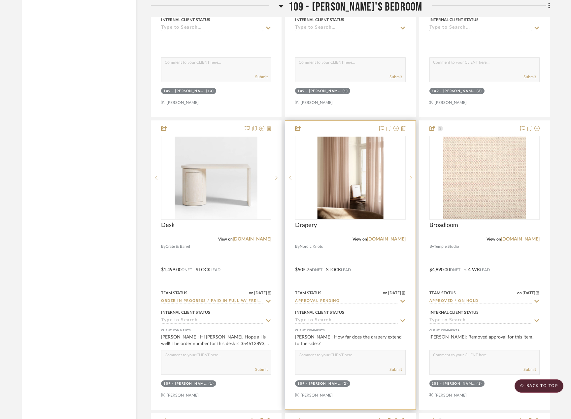
click at [410, 176] on icon at bounding box center [411, 178] width 2 height 5
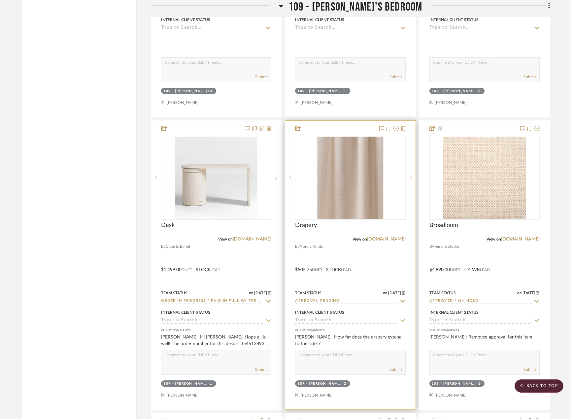
click at [410, 176] on icon at bounding box center [411, 178] width 2 height 5
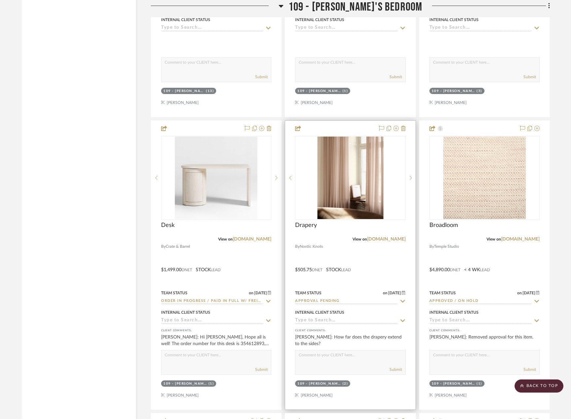
click at [358, 251] on div at bounding box center [350, 265] width 130 height 289
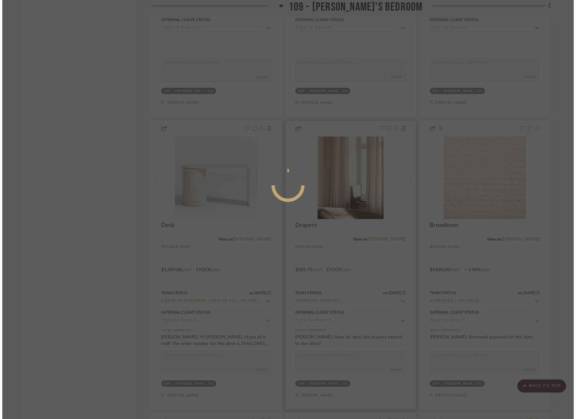
scroll to position [0, 0]
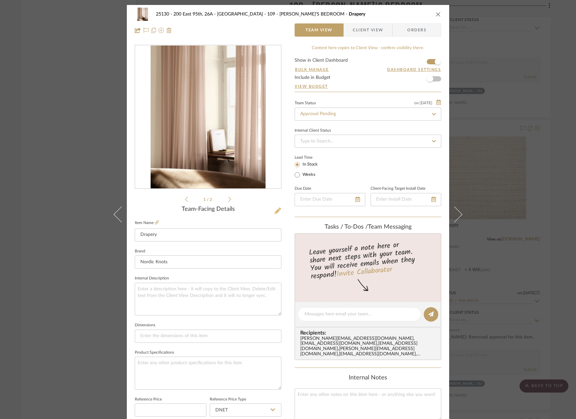
click at [275, 212] on icon at bounding box center [277, 211] width 7 height 7
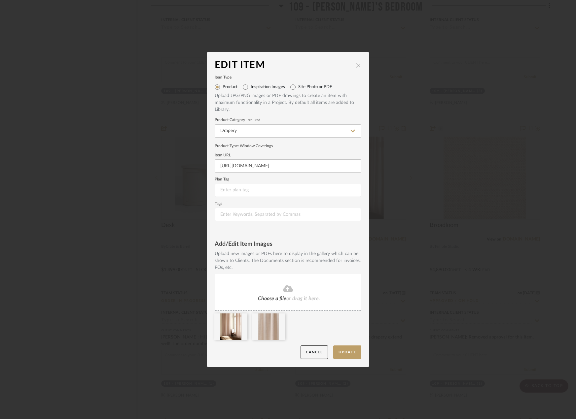
click at [275, 288] on fa-icon at bounding box center [288, 289] width 60 height 9
click at [339, 353] on button "Update" at bounding box center [347, 353] width 28 height 14
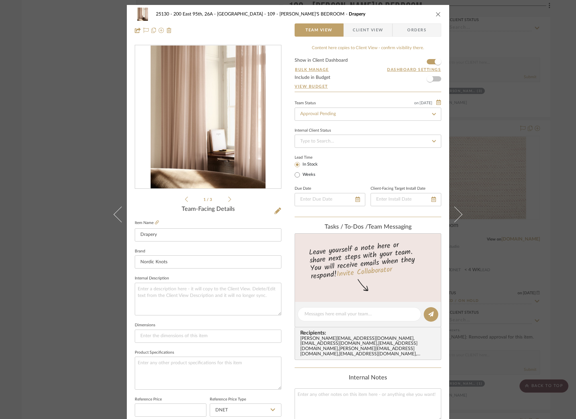
click at [527, 239] on div "25130 - 200 East 95th, 26A - Kosheleva 109 - ASTRID'S BEDROOM Drapery Team View…" at bounding box center [288, 209] width 576 height 419
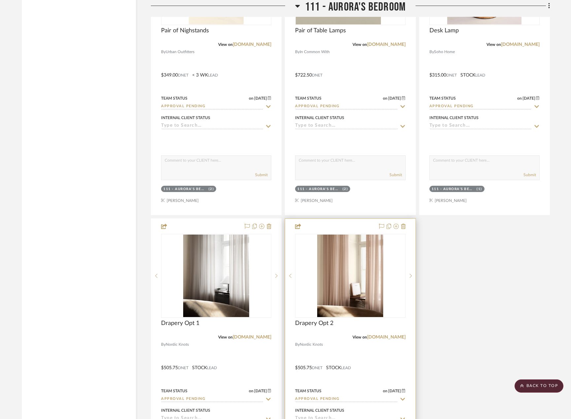
scroll to position [8885, 0]
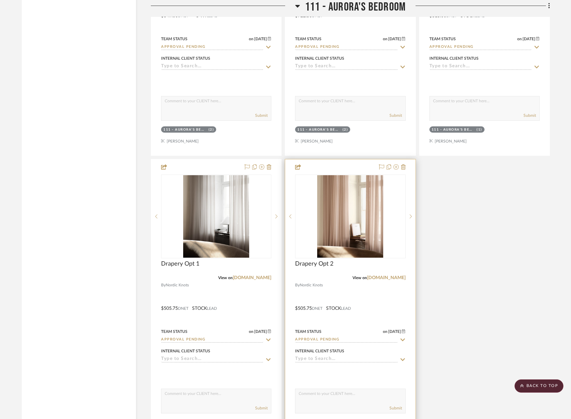
click at [365, 275] on div at bounding box center [350, 304] width 130 height 289
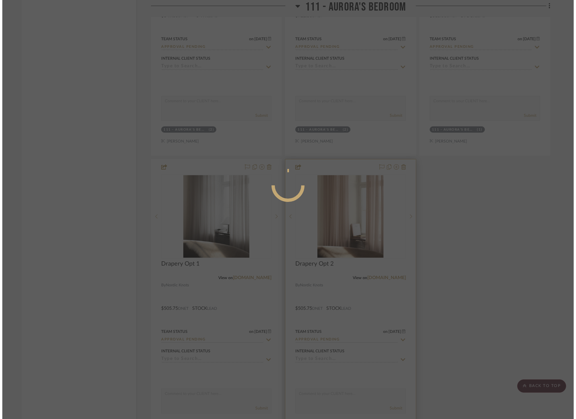
scroll to position [0, 0]
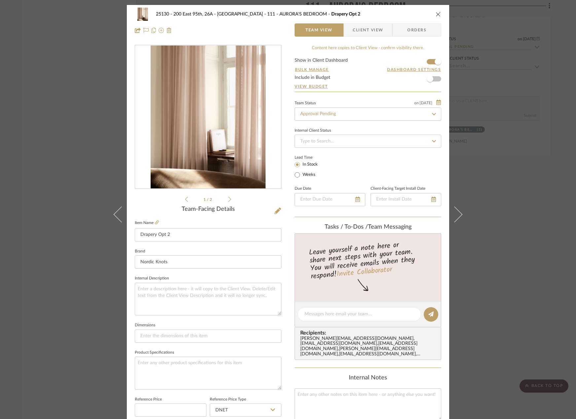
click at [228, 201] on icon at bounding box center [229, 200] width 3 height 6
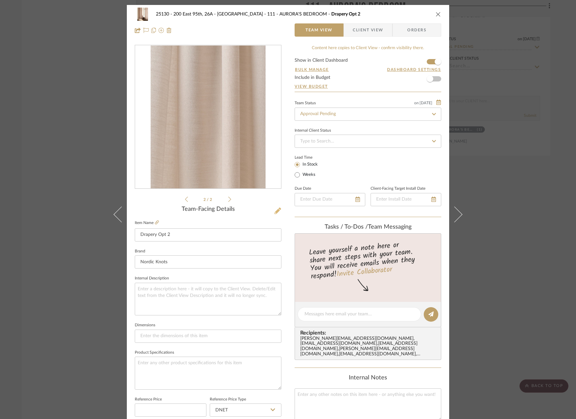
click at [275, 213] on icon at bounding box center [277, 211] width 7 height 7
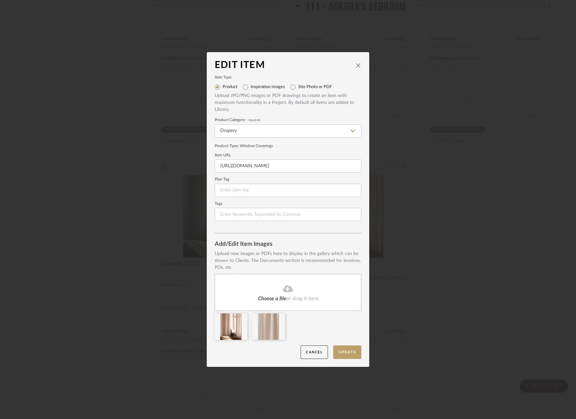
click at [270, 305] on div "Choose a file or drag it here." at bounding box center [288, 292] width 147 height 37
click at [341, 357] on button "Update" at bounding box center [347, 353] width 28 height 14
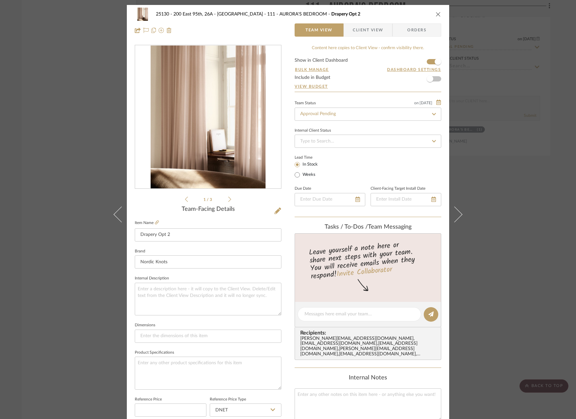
click at [513, 274] on div "25130 - 200 East 95th, 26A - Kosheleva 111 - AURORA'S BEDROOM Drapery Opt 2 Tea…" at bounding box center [288, 209] width 576 height 419
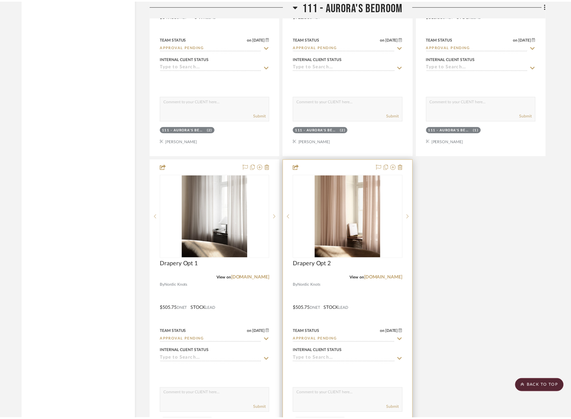
scroll to position [8885, 0]
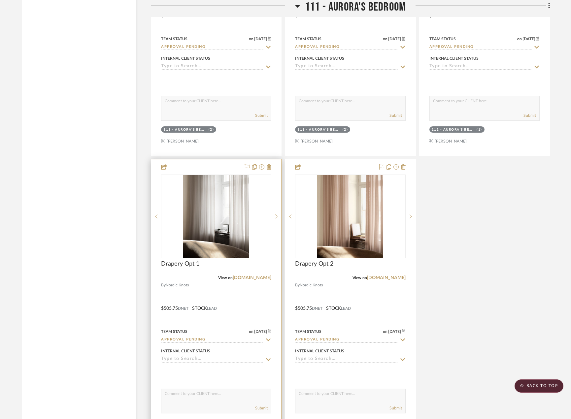
click at [260, 291] on div at bounding box center [216, 304] width 130 height 289
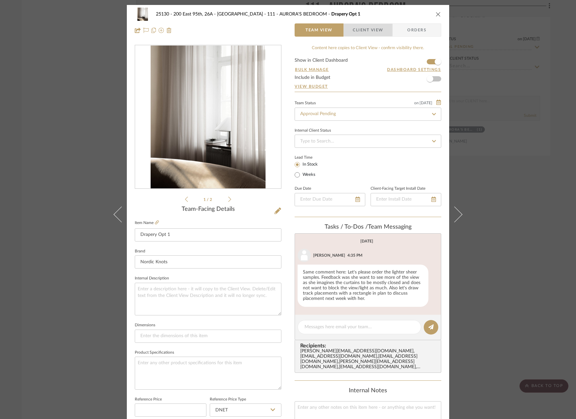
click at [378, 27] on span "Client View" at bounding box center [368, 29] width 30 height 13
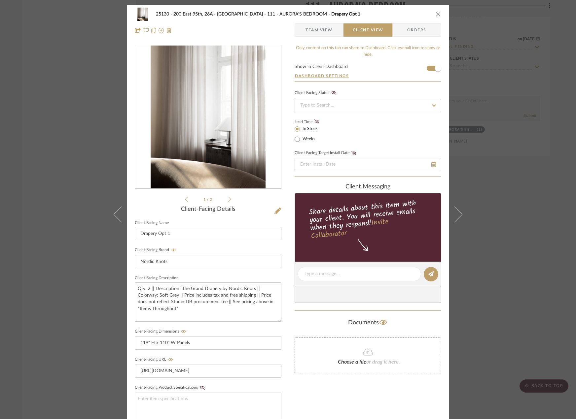
click at [318, 33] on span "Team View" at bounding box center [319, 29] width 27 height 13
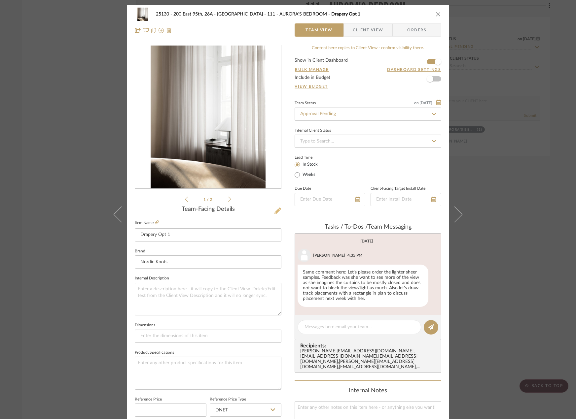
click at [274, 214] on fa-icon at bounding box center [277, 211] width 7 height 7
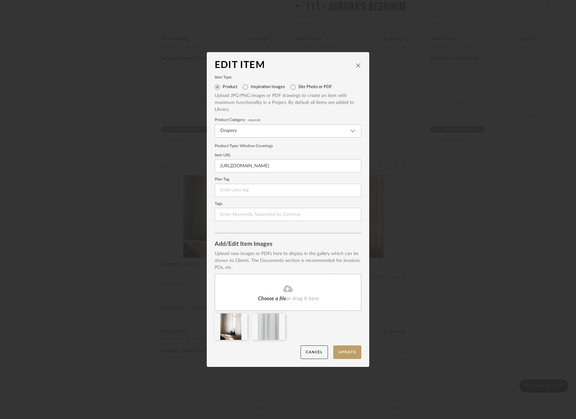
click at [249, 341] on div at bounding box center [252, 329] width 75 height 30
click at [252, 309] on div "Choose a file or drag it here." at bounding box center [288, 292] width 147 height 37
click at [344, 346] on button "Update" at bounding box center [347, 353] width 28 height 14
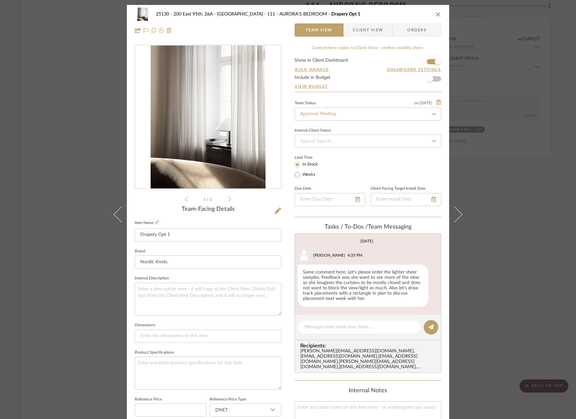
drag, startPoint x: 523, startPoint y: 225, endPoint x: 524, endPoint y: 221, distance: 3.9
click at [523, 225] on div "25130 - 200 East 95th, 26A - Kosheleva 111 - AURORA'S BEDROOM Drapery Opt 1 Tea…" at bounding box center [288, 209] width 576 height 419
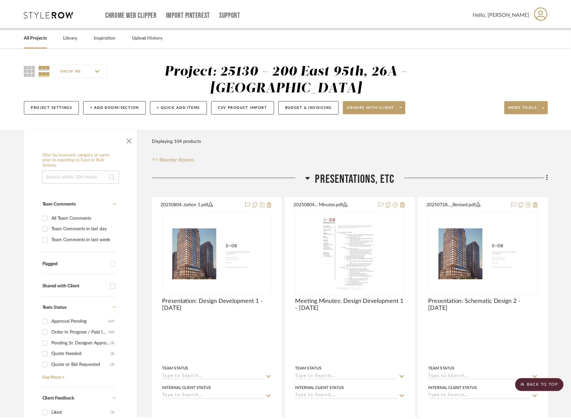
scroll to position [8885, 0]
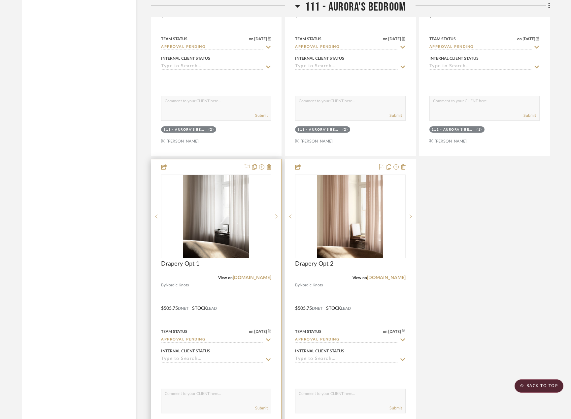
click at [250, 287] on div at bounding box center [216, 304] width 130 height 289
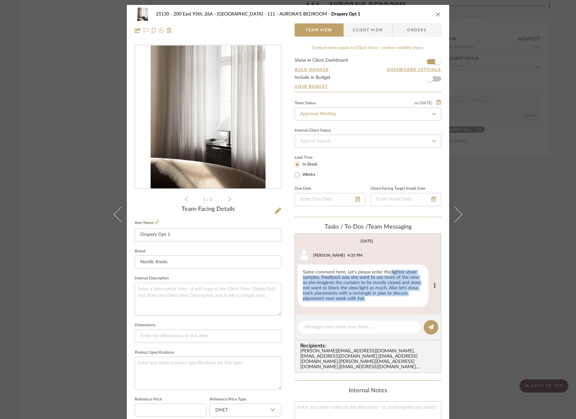
drag, startPoint x: 387, startPoint y: 273, endPoint x: 386, endPoint y: 305, distance: 32.7
click at [386, 305] on div "Same comment here: Let's please order the lighter sheer samples. Feedback was s…" at bounding box center [363, 286] width 131 height 42
click at [386, 300] on div "Same comment here: Let's please order the lighter sheer samples. Feedback was s…" at bounding box center [363, 286] width 131 height 42
click at [385, 294] on div "Same comment here: Let's please order the lighter sheer samples. Feedback was s…" at bounding box center [363, 286] width 131 height 42
drag, startPoint x: 380, startPoint y: 298, endPoint x: 314, endPoint y: 274, distance: 69.8
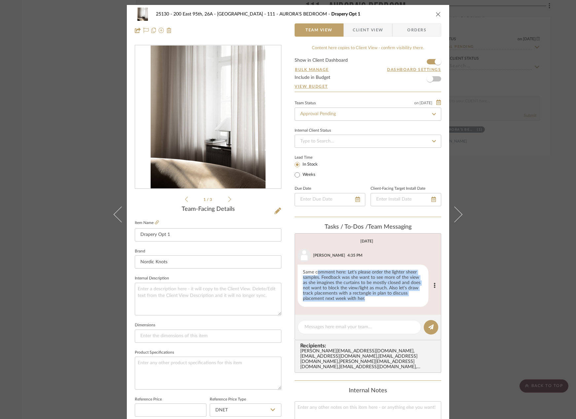
click at [314, 274] on div "Same comment here: Let's please order the lighter sheer samples. Feedback was s…" at bounding box center [363, 286] width 131 height 42
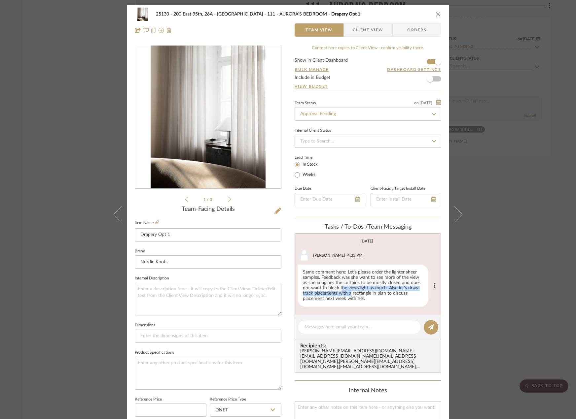
drag, startPoint x: 348, startPoint y: 295, endPoint x: 338, endPoint y: 289, distance: 12.0
click at [338, 289] on div "Same comment here: Let's please order the lighter sheer samples. Feedback was s…" at bounding box center [363, 286] width 131 height 42
click at [340, 287] on div "Same comment here: Let's please order the lighter sheer samples. Feedback was s…" at bounding box center [363, 286] width 131 height 42
click at [346, 294] on div "Same comment here: Let's please order the lighter sheer samples. Feedback was s…" at bounding box center [363, 286] width 131 height 42
click at [356, 292] on div "Same comment here: Let's please order the lighter sheer samples. Feedback was s…" at bounding box center [363, 286] width 131 height 42
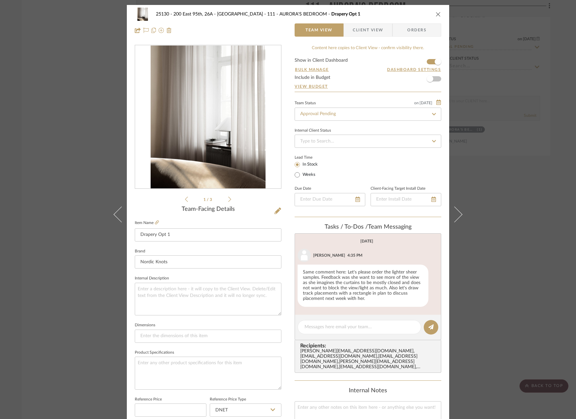
drag, startPoint x: 363, startPoint y: 35, endPoint x: 360, endPoint y: 84, distance: 49.0
click at [363, 35] on span "Client View" at bounding box center [368, 29] width 30 height 13
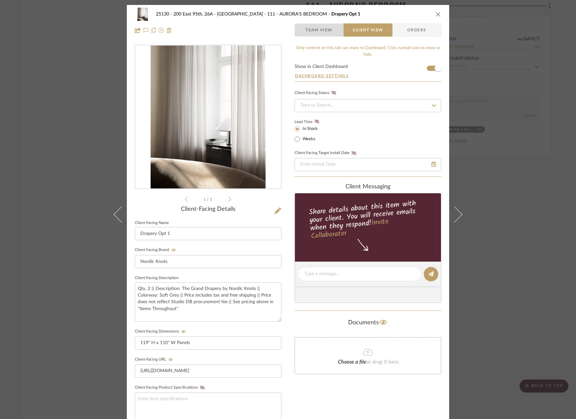
drag, startPoint x: 322, startPoint y: 26, endPoint x: 374, endPoint y: 96, distance: 87.1
click at [322, 26] on span "Team View" at bounding box center [319, 29] width 27 height 13
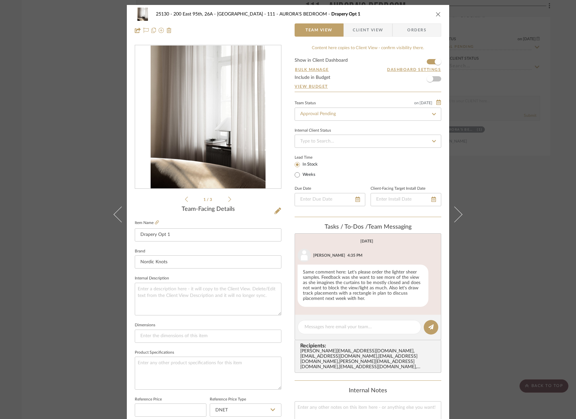
click at [517, 267] on div "25130 - 200 East 95th, 26A - Kosheleva 111 - AURORA'S BEDROOM Drapery Opt 1 Tea…" at bounding box center [288, 209] width 576 height 419
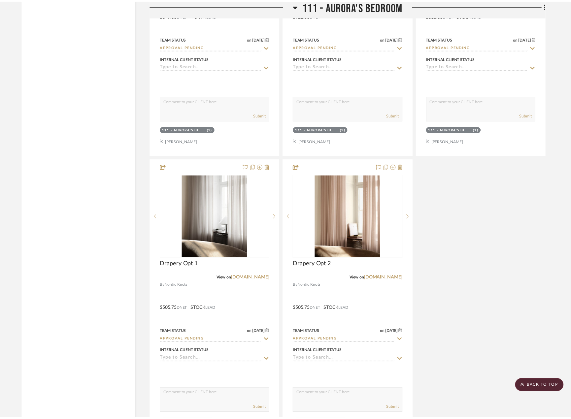
scroll to position [8885, 0]
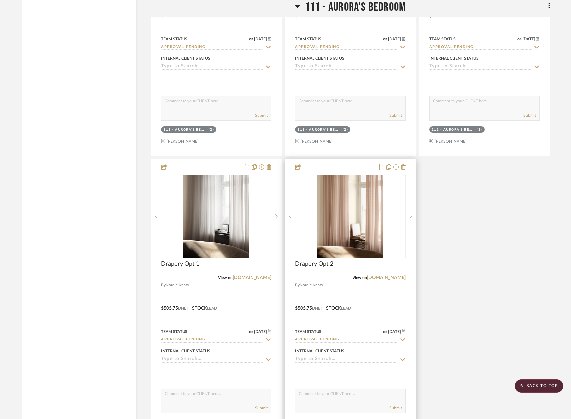
click at [375, 281] on div at bounding box center [350, 304] width 130 height 289
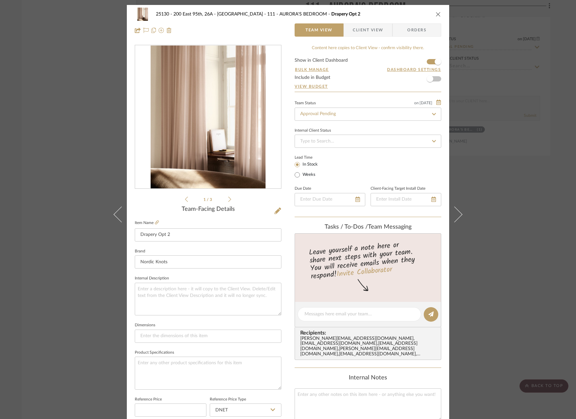
click at [515, 59] on div "25130 - 200 East 95th, 26A - Kosheleva 111 - AURORA'S BEDROOM Drapery Opt 2 Tea…" at bounding box center [288, 209] width 576 height 419
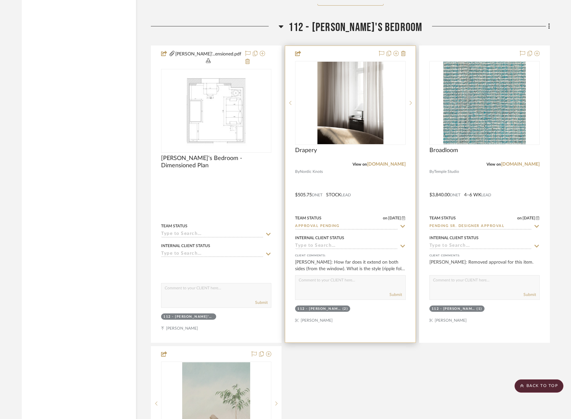
scroll to position [9348, 0]
click at [396, 181] on div at bounding box center [350, 195] width 130 height 297
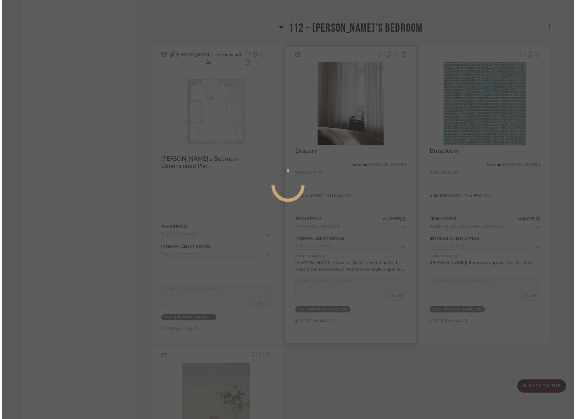
scroll to position [0, 0]
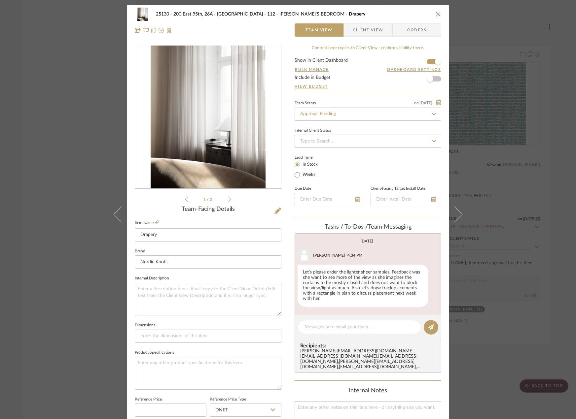
click at [353, 39] on div "25130 - 200 East 95th, 26A - Kosheleva 112 - ELEANOR'S BEDROOM Drapery Team Vie…" at bounding box center [288, 22] width 322 height 35
click at [372, 38] on div "25130 - 200 East 95th, 26A - Kosheleva 112 - ELEANOR'S BEDROOM Drapery Team Vie…" at bounding box center [288, 22] width 322 height 35
click at [373, 33] on span "Client View" at bounding box center [368, 29] width 30 height 13
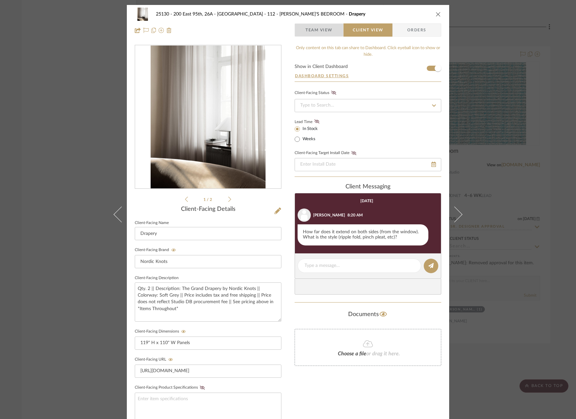
click at [314, 35] on span "Team View" at bounding box center [319, 29] width 27 height 13
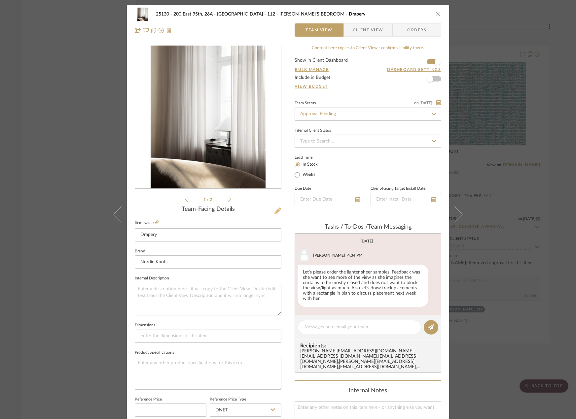
click at [277, 211] on icon at bounding box center [277, 211] width 7 height 7
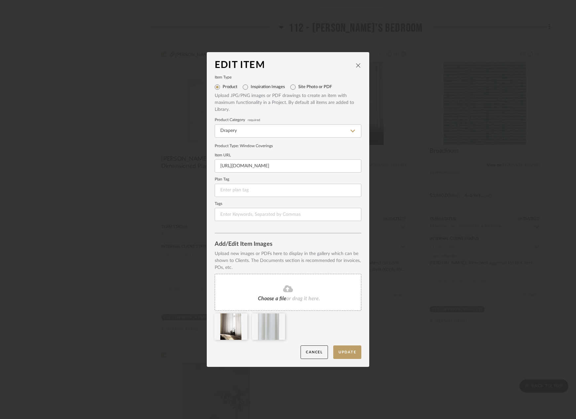
click at [286, 291] on icon at bounding box center [288, 289] width 10 height 7
click at [342, 349] on button "Update" at bounding box center [347, 353] width 28 height 14
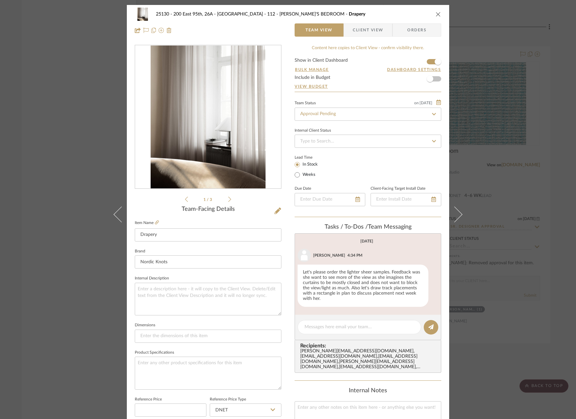
click at [480, 228] on div "25130 - 200 East 95th, 26A - Kosheleva 112 - ELEANOR'S BEDROOM Drapery Team Vie…" at bounding box center [288, 209] width 576 height 419
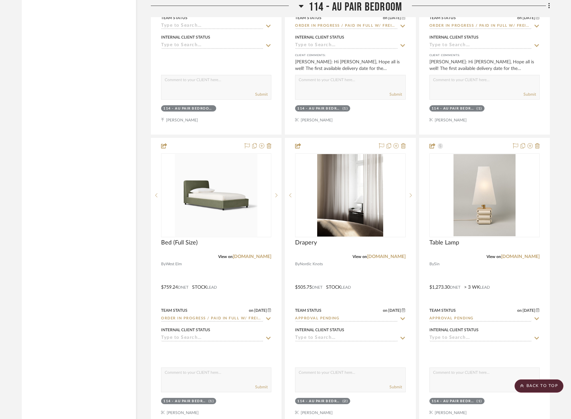
scroll to position [10240, 0]
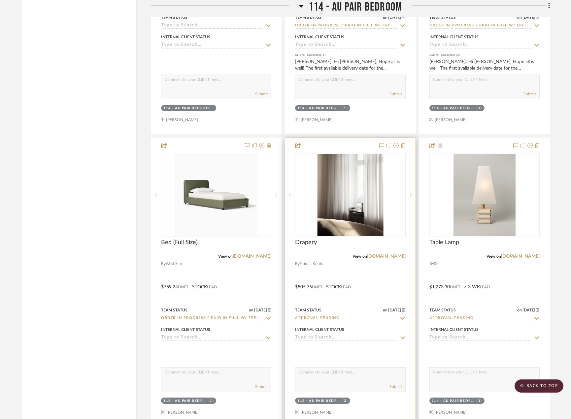
click at [369, 259] on div at bounding box center [350, 282] width 130 height 289
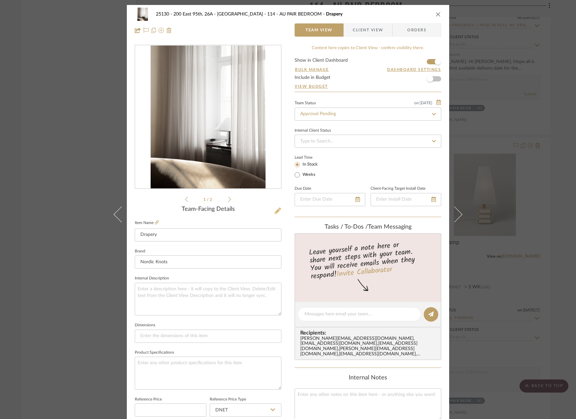
click at [277, 208] on icon at bounding box center [277, 211] width 7 height 7
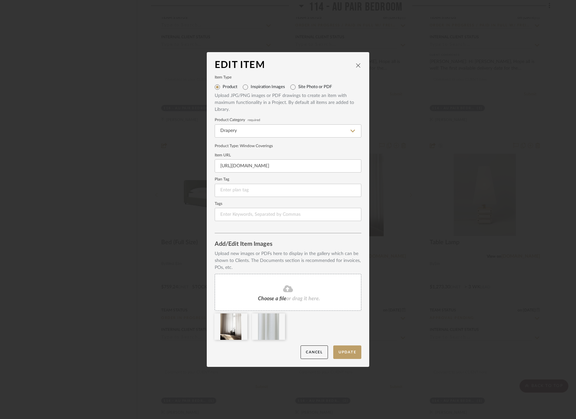
click at [293, 295] on div "Choose a file or drag it here." at bounding box center [288, 292] width 147 height 37
click at [339, 356] on button "Update" at bounding box center [347, 353] width 28 height 14
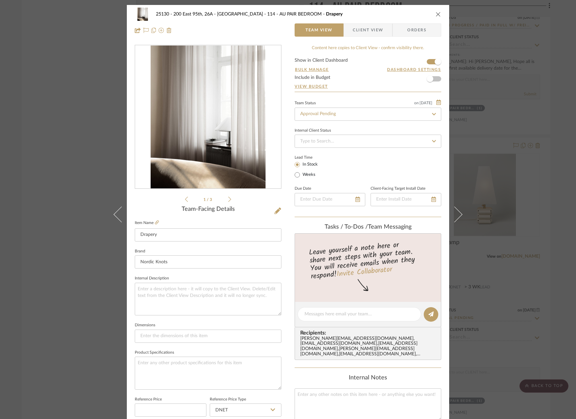
click at [529, 209] on div "25130 - 200 East 95th, 26A - Kosheleva 114 - AU PAIR BEDROOM Drapery Team View …" at bounding box center [288, 209] width 576 height 419
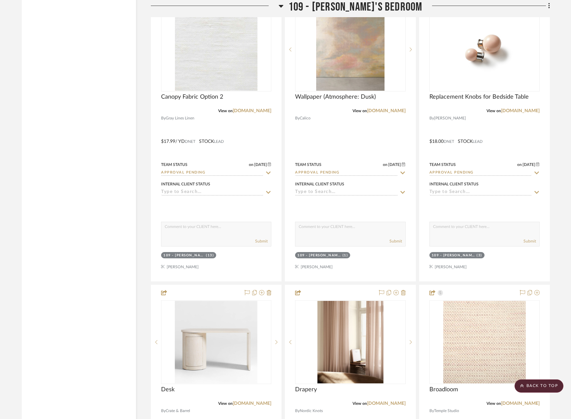
scroll to position [6864, 0]
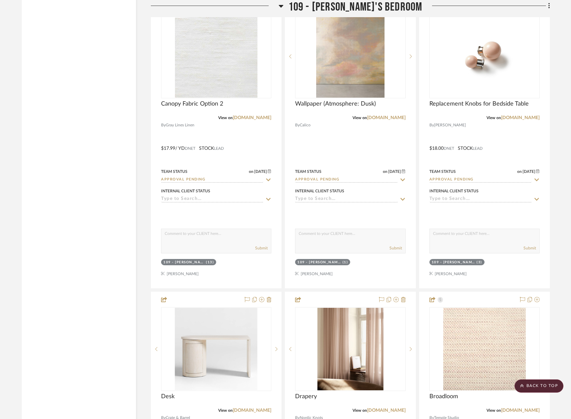
drag, startPoint x: 166, startPoint y: 411, endPoint x: 133, endPoint y: 323, distance: 93.9
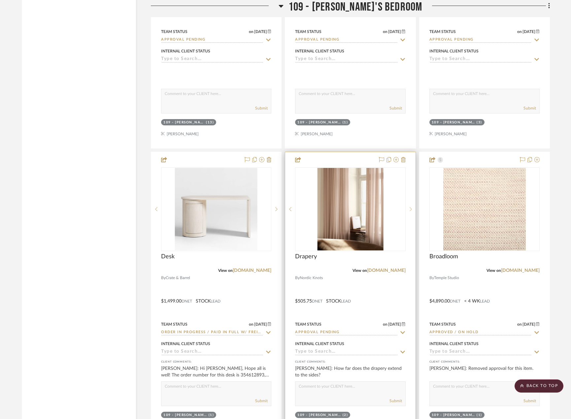
scroll to position [7062, 0]
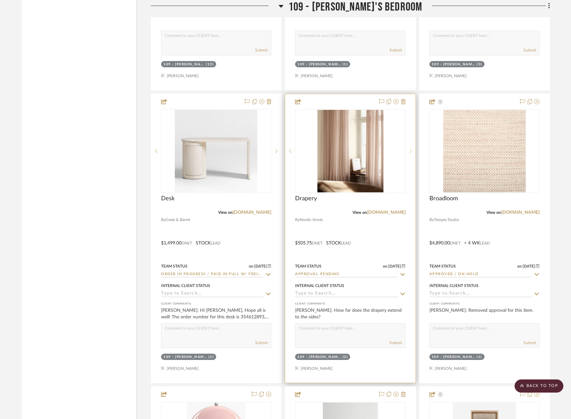
click at [413, 147] on div at bounding box center [411, 151] width 10 height 84
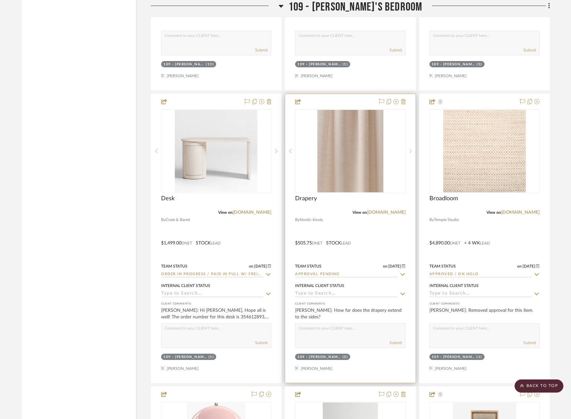
click at [413, 147] on div at bounding box center [411, 151] width 10 height 84
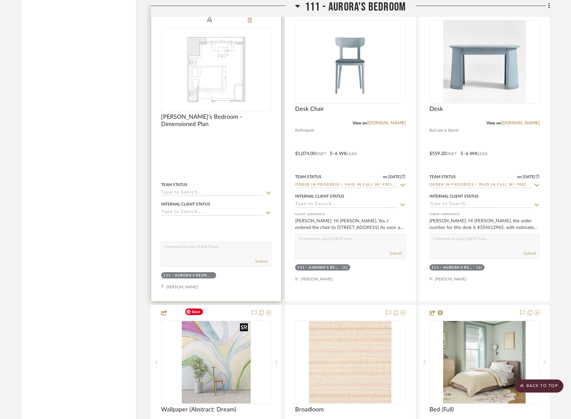
scroll to position [8119, 0]
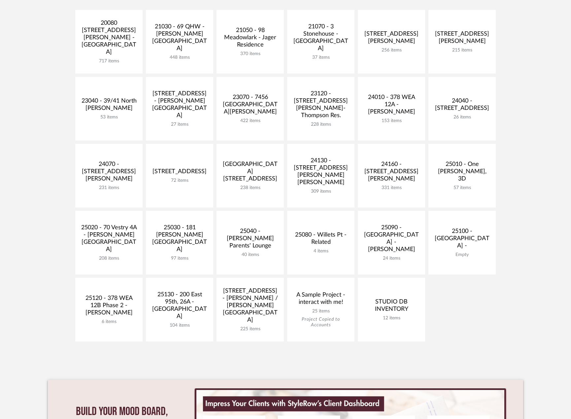
scroll to position [231, 0]
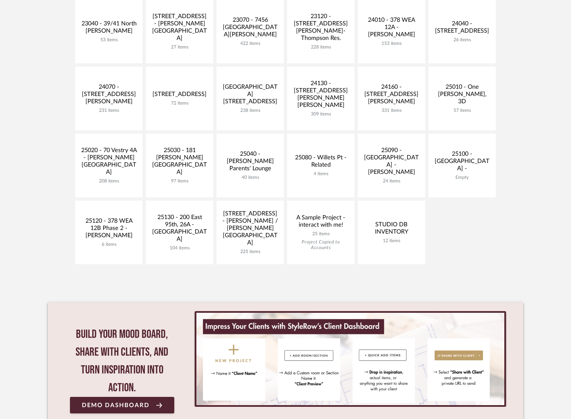
click at [81, 277] on div "Studio DB LLC Filter By Show All Active 20080 [STREET_ADDRESS][PERSON_NAME] - […" at bounding box center [286, 152] width 476 height 592
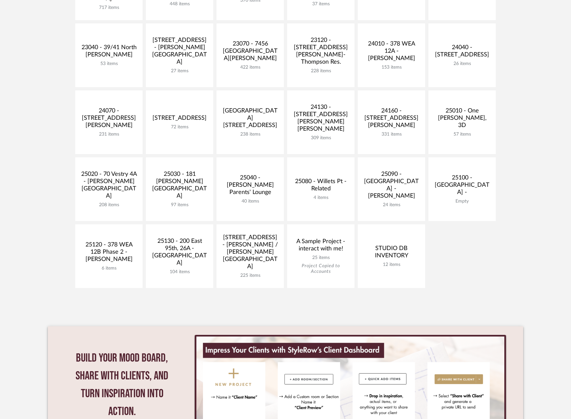
scroll to position [198, 0]
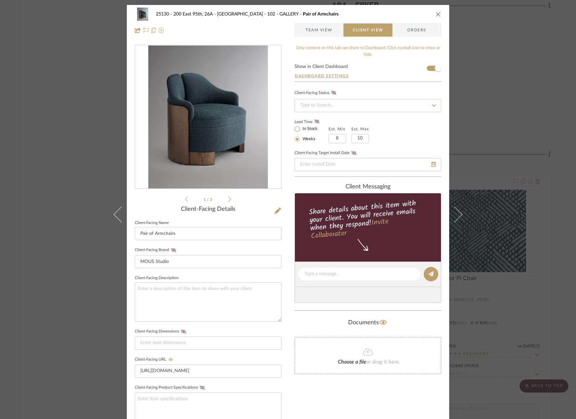
click at [502, 215] on div "25130 - 200 East 95th, 26A - Kosheleva 102 - GALLERY Pair of Armchairs Team Vie…" at bounding box center [288, 209] width 576 height 419
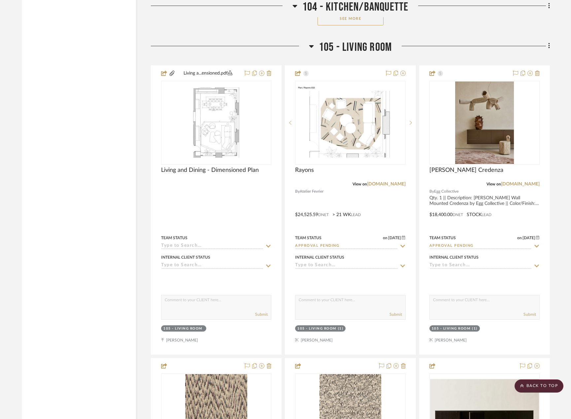
scroll to position [4228, 0]
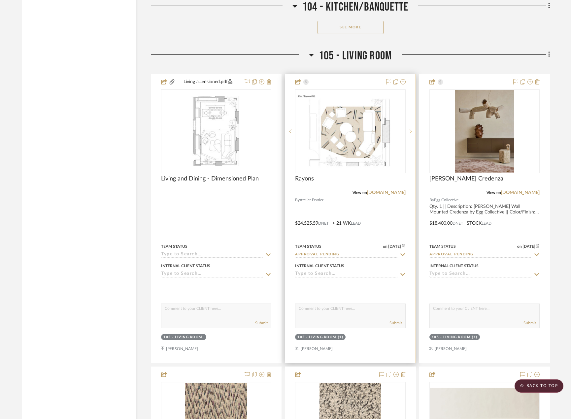
click at [409, 129] on sr-next-btn at bounding box center [411, 131] width 10 height 5
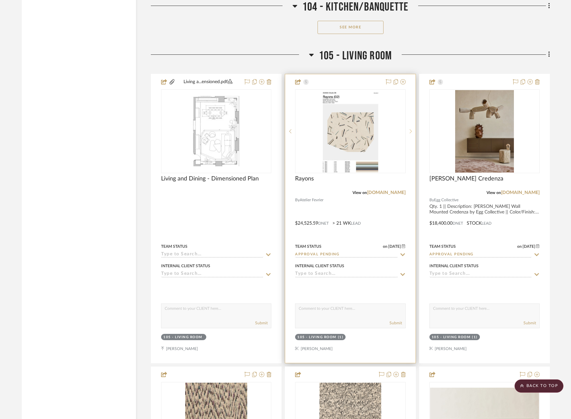
click at [408, 129] on sr-next-btn at bounding box center [411, 131] width 10 height 5
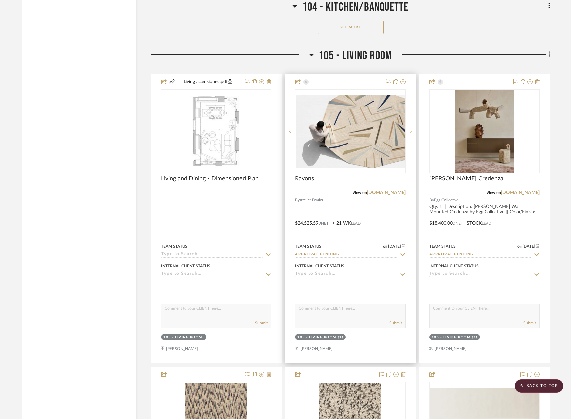
click at [408, 129] on sr-next-btn at bounding box center [411, 131] width 10 height 5
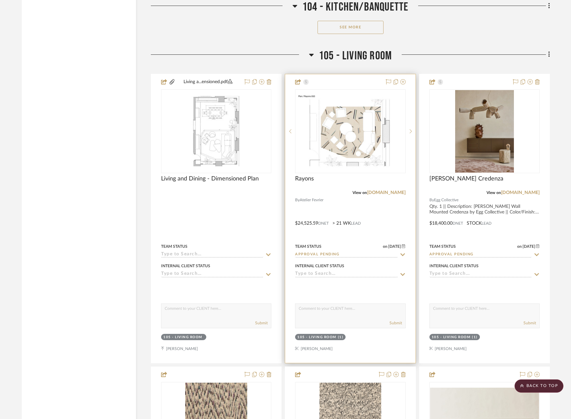
click at [395, 217] on div at bounding box center [350, 218] width 130 height 289
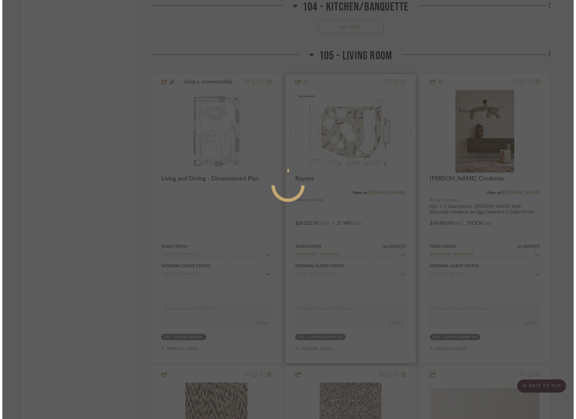
scroll to position [0, 0]
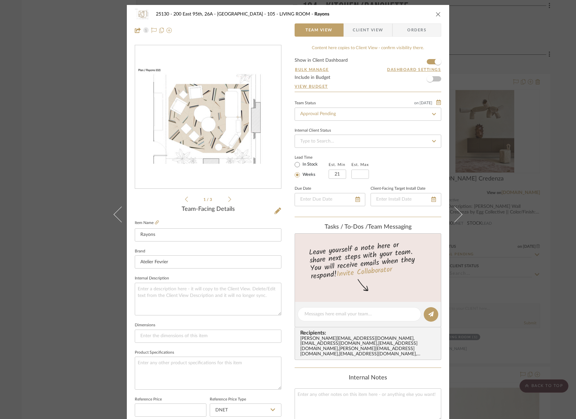
click at [528, 181] on div "25130 - 200 East 95th, 26A - Kosheleva 105 - LIVING ROOM Rayons Team View Clien…" at bounding box center [288, 209] width 576 height 419
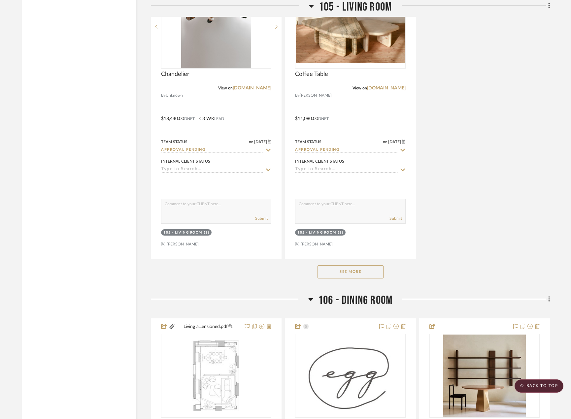
scroll to position [4922, 0]
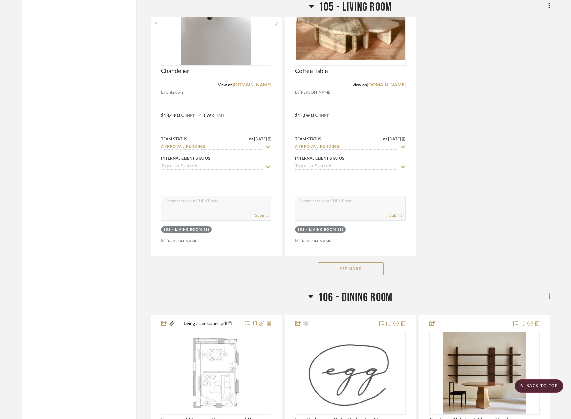
click at [338, 267] on button "See More" at bounding box center [351, 269] width 66 height 13
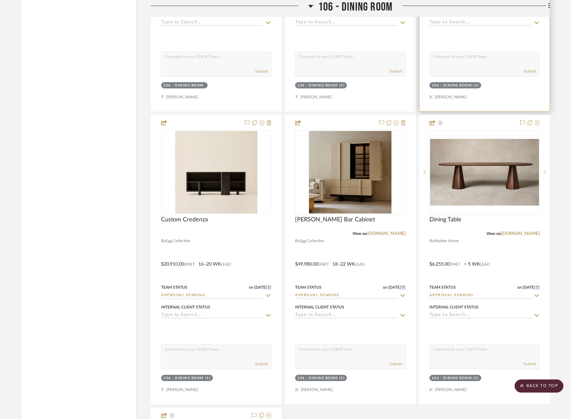
scroll to position [5450, 0]
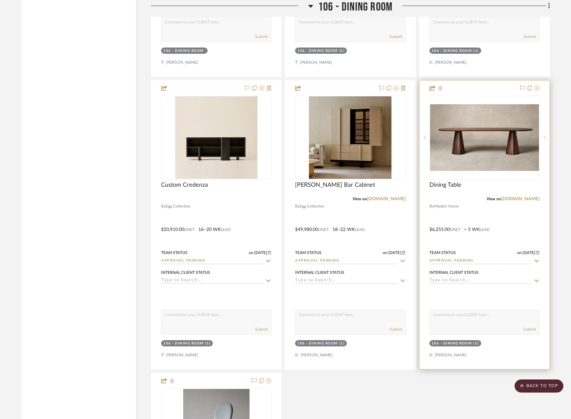
click at [472, 240] on div at bounding box center [485, 225] width 130 height 289
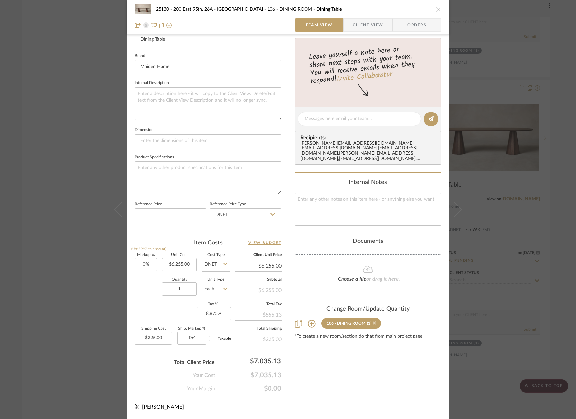
scroll to position [0, 0]
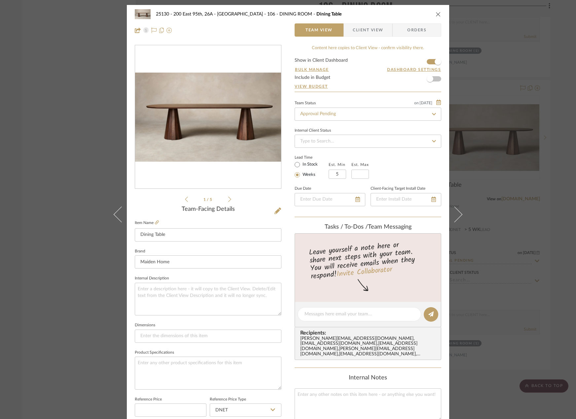
click at [544, 192] on div "25130 - 200 East 95th, 26A - Kosheleva 106 - DINING ROOM Dining Table Team View…" at bounding box center [288, 209] width 576 height 419
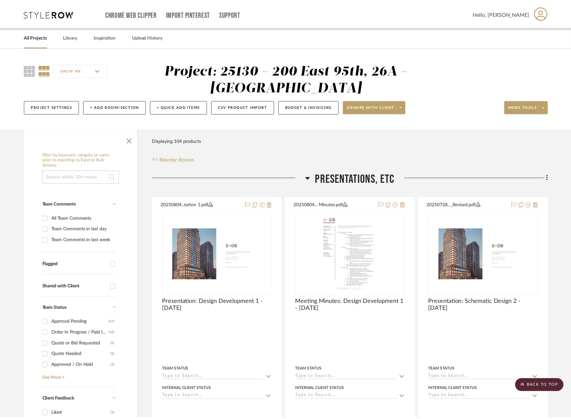
scroll to position [5450, 0]
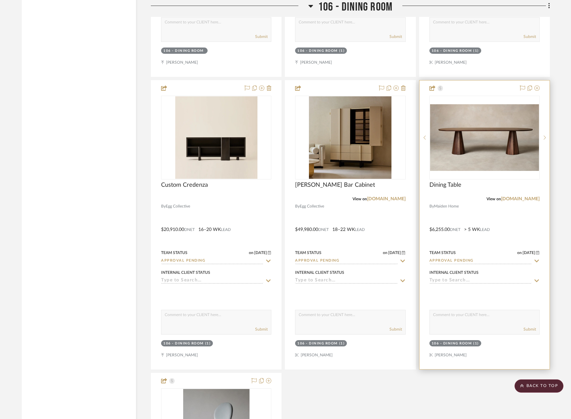
click at [518, 214] on div at bounding box center [485, 225] width 130 height 289
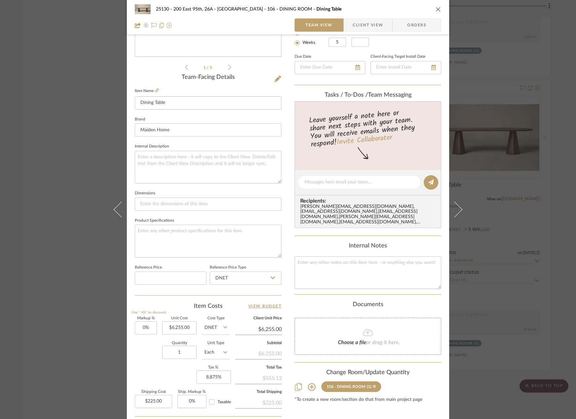
scroll to position [196, 0]
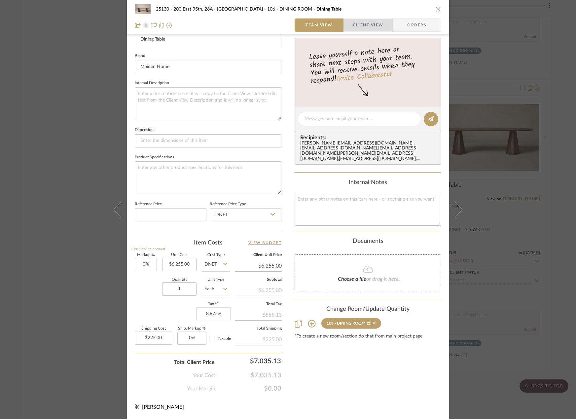
click at [364, 26] on span "Client View" at bounding box center [368, 24] width 30 height 13
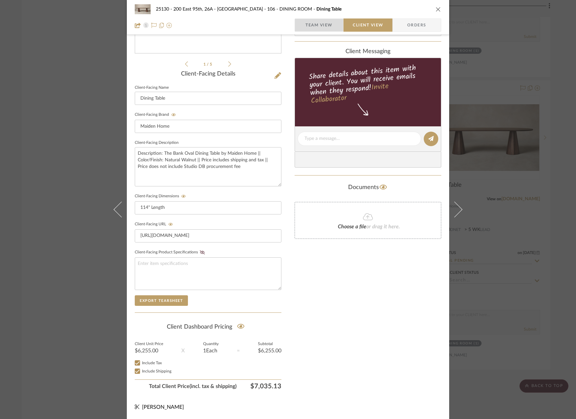
click at [321, 28] on span "Team View" at bounding box center [319, 24] width 27 height 13
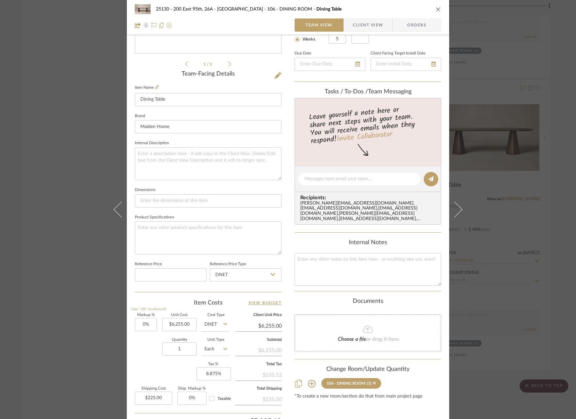
click at [535, 99] on div "25130 - 200 East 95th, 26A - Kosheleva 106 - DINING ROOM Dining Table Team View…" at bounding box center [288, 209] width 576 height 419
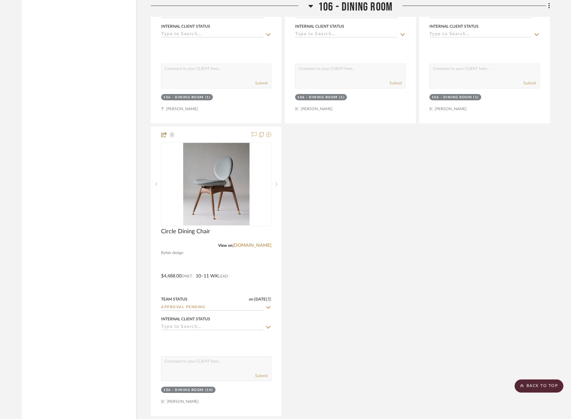
scroll to position [5879, 0]
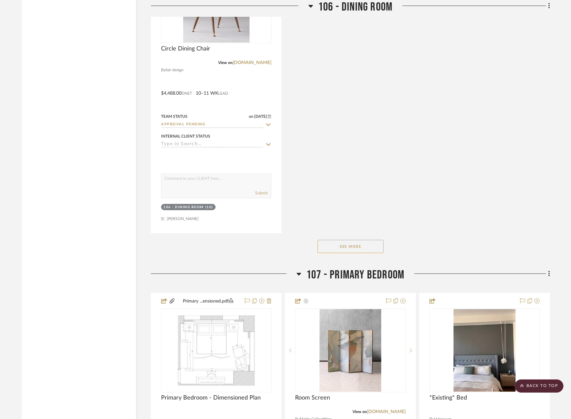
click at [335, 249] on button "See More" at bounding box center [351, 246] width 66 height 13
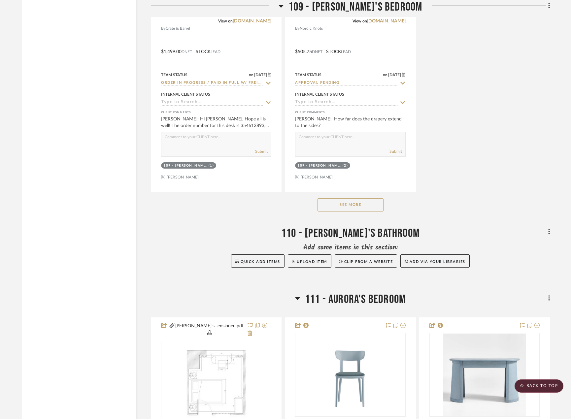
scroll to position [7333, 0]
